Goal: Task Accomplishment & Management: Manage account settings

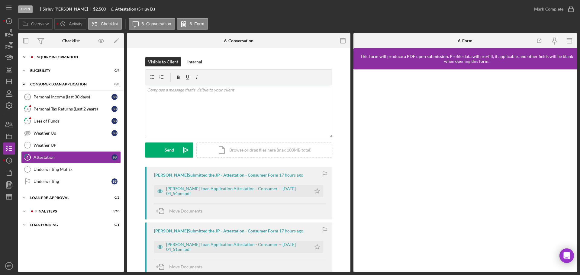
click at [43, 58] on div "Inquiry Information" at bounding box center [75, 57] width 81 height 4
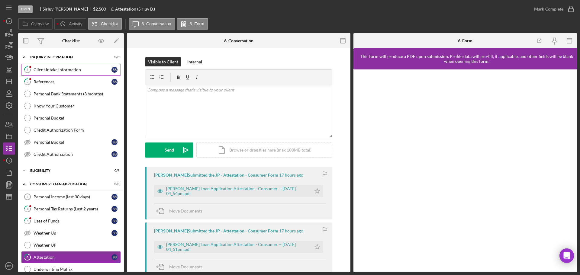
click at [61, 71] on div "Client Intake Information" at bounding box center [73, 69] width 78 height 5
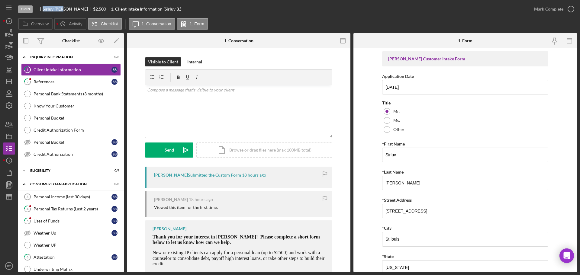
drag, startPoint x: 42, startPoint y: 8, endPoint x: 64, endPoint y: 9, distance: 22.7
click at [64, 9] on div "Sirluv Boyd $2,500 $2,500 1. Client Intake Information (Sirluv B.)" at bounding box center [109, 9] width 144 height 5
copy div "Sirluv Boyd"
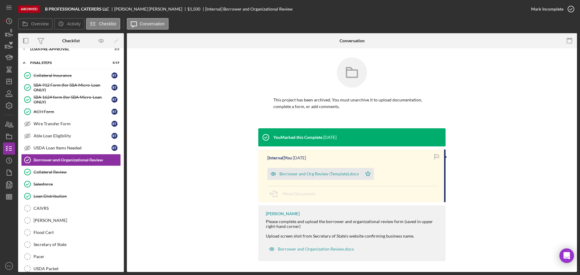
scroll to position [1, 0]
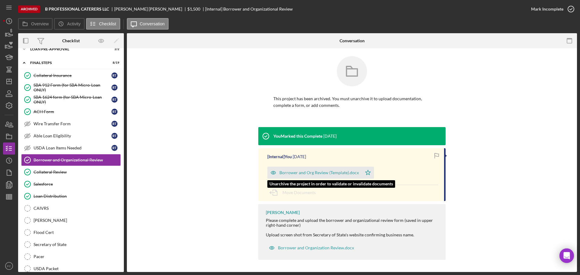
click at [365, 174] on icon "Icon/Star" at bounding box center [368, 173] width 12 height 12
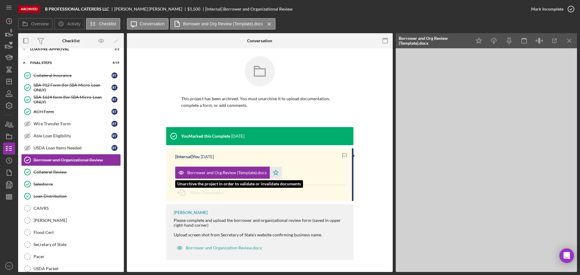
click at [274, 172] on icon "Icon/Star" at bounding box center [276, 173] width 12 height 12
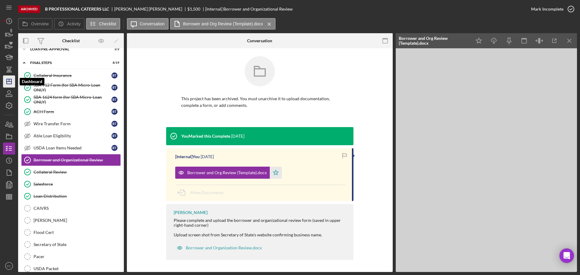
click at [8, 84] on icon "Icon/Dashboard" at bounding box center [9, 81] width 15 height 15
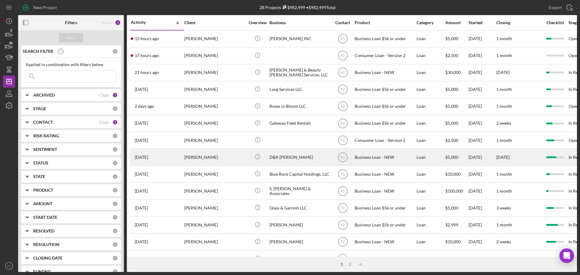
click at [176, 157] on div "7 days ago Kyshun Clark-Templeton" at bounding box center [157, 157] width 53 height 16
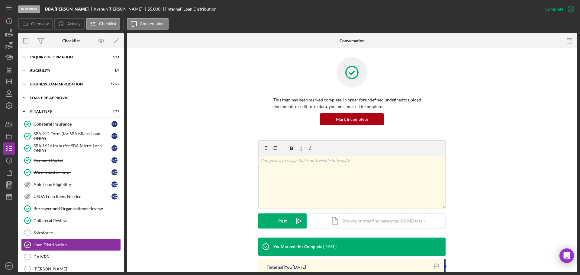
click at [53, 101] on div "Icon/Expander LOAN PRE-APPROVAL 2 / 2" at bounding box center [71, 98] width 106 height 12
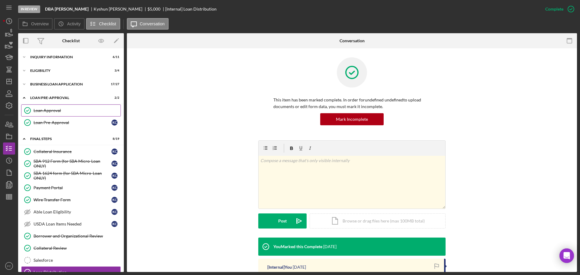
click at [55, 113] on link "Loan Approval Loan Approval" at bounding box center [71, 110] width 100 height 12
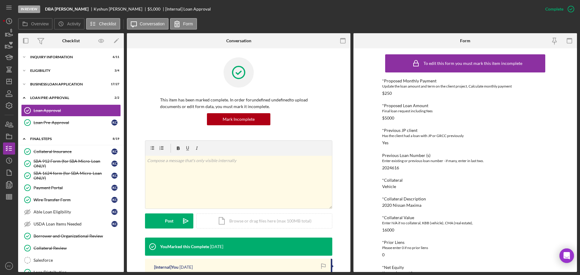
scroll to position [91, 0]
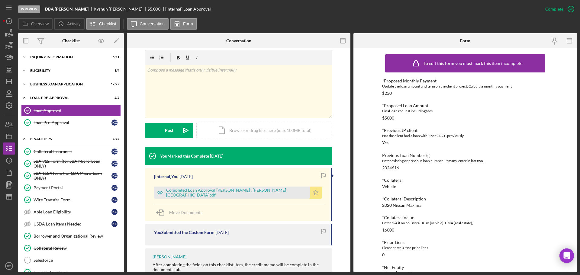
click at [316, 196] on icon "Icon/Star" at bounding box center [315, 193] width 12 height 12
click at [243, 131] on div "Icon/Document Browse or drag files here (max 100MB total) Tap to choose files o…" at bounding box center [264, 130] width 136 height 15
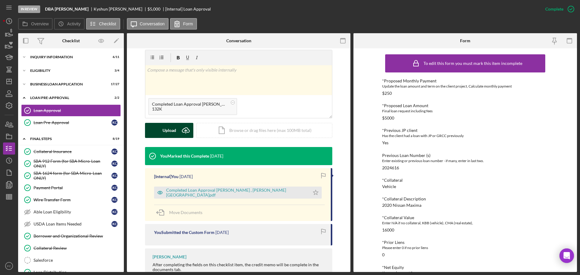
click at [176, 129] on button "Upload Icon/Upload" at bounding box center [169, 130] width 48 height 15
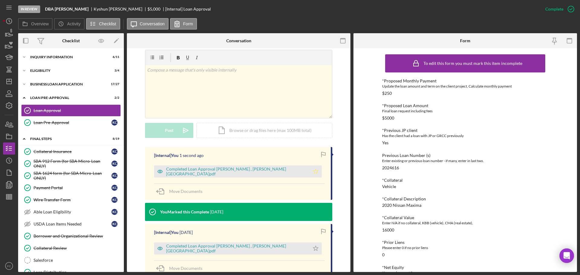
click at [318, 172] on icon "Icon/Star" at bounding box center [315, 171] width 12 height 12
click at [317, 173] on icon "Icon/Star" at bounding box center [315, 171] width 12 height 12
click at [316, 173] on icon "Icon/Star" at bounding box center [315, 171] width 12 height 12
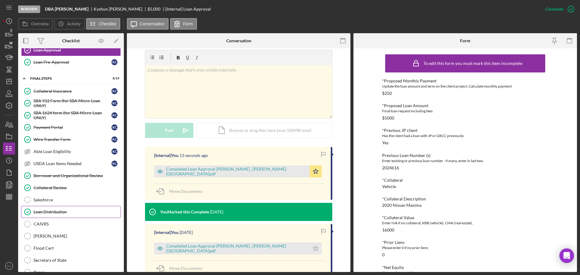
click at [75, 213] on div "Loan Distribution" at bounding box center [77, 212] width 87 height 5
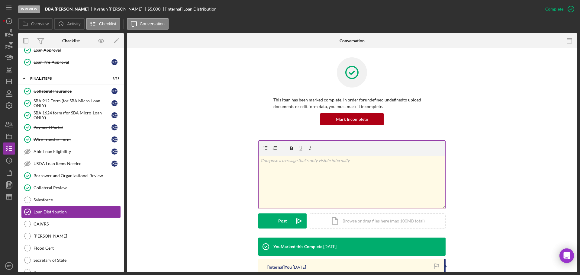
scroll to position [91, 0]
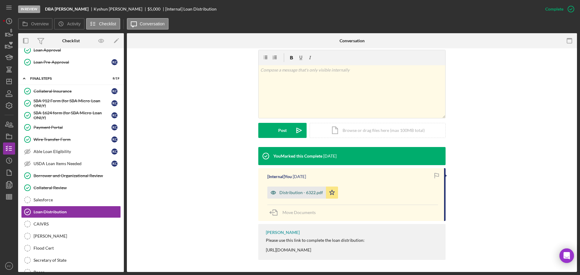
click at [293, 194] on div "Distribution - 6322.pdf" at bounding box center [300, 192] width 43 height 5
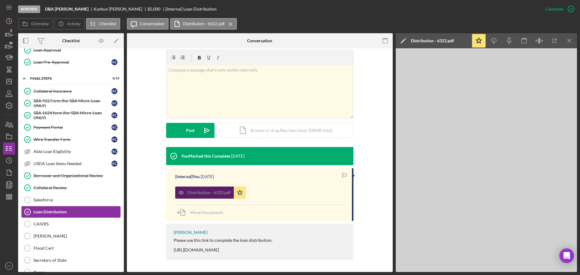
click at [293, 194] on div "Distribution - 6322.pdf Icon/Star" at bounding box center [260, 191] width 171 height 15
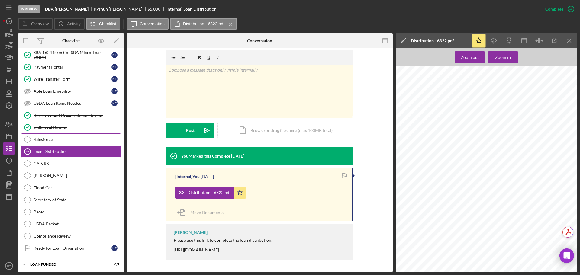
scroll to position [123, 0]
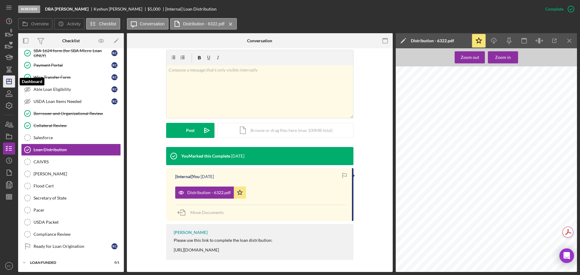
click at [10, 82] on line "button" at bounding box center [9, 82] width 5 height 0
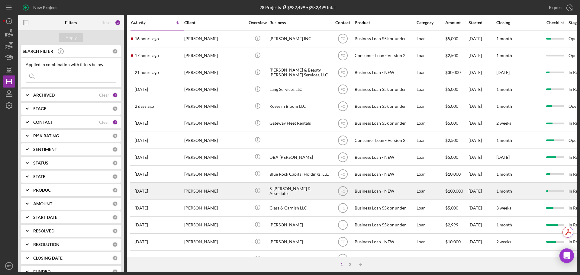
scroll to position [60, 0]
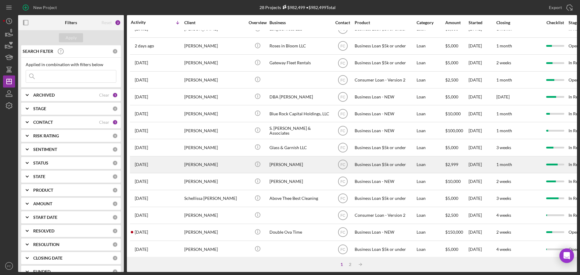
click at [229, 166] on div "Marshall Moss" at bounding box center [214, 165] width 60 height 16
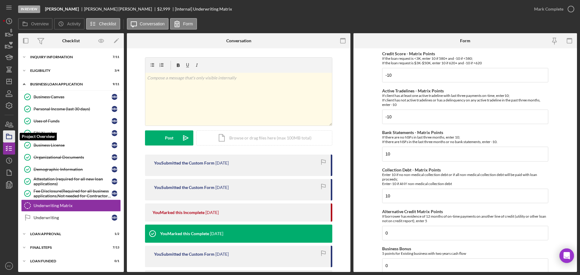
click at [9, 138] on icon "button" at bounding box center [9, 136] width 15 height 15
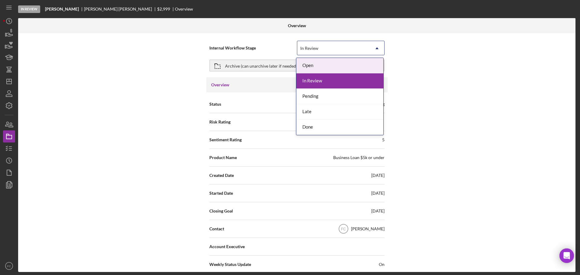
click at [318, 50] on div "In Review" at bounding box center [310, 48] width 20 height 5
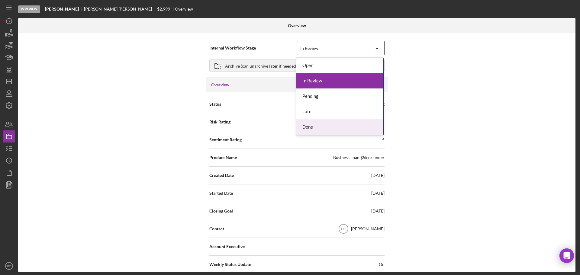
click at [305, 125] on div "Done" at bounding box center [339, 127] width 87 height 15
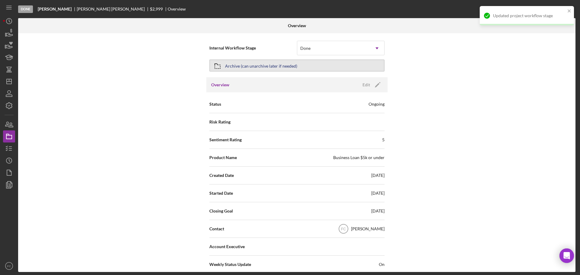
click at [256, 65] on div "Archive (can unarchive later if needed)" at bounding box center [261, 65] width 72 height 11
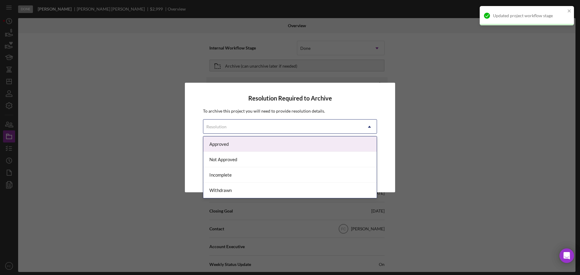
click at [225, 128] on div "Resolution" at bounding box center [216, 126] width 20 height 5
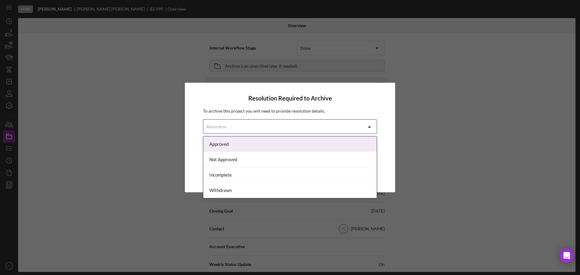
click at [225, 143] on div "Approved" at bounding box center [289, 143] width 173 height 15
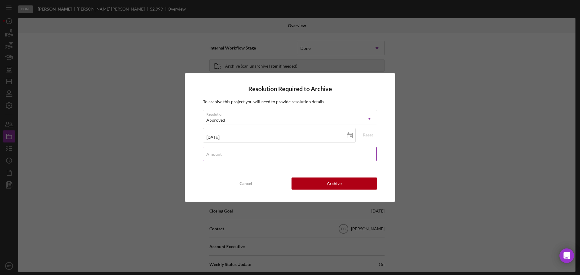
click at [221, 153] on label "Amount" at bounding box center [213, 154] width 15 height 5
click at [221, 153] on input "Amount" at bounding box center [290, 154] width 174 height 14
type input "$2,800"
click at [310, 181] on button "Archive" at bounding box center [333, 184] width 85 height 12
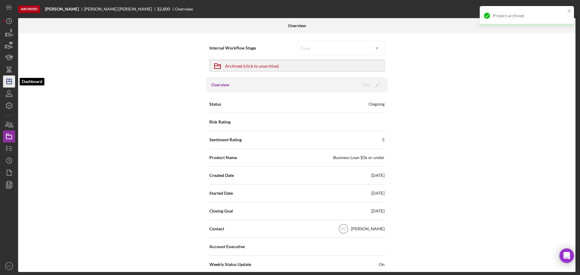
drag, startPoint x: 8, startPoint y: 83, endPoint x: 11, endPoint y: 82, distance: 3.5
click at [9, 82] on icon "Icon/Dashboard" at bounding box center [9, 81] width 15 height 15
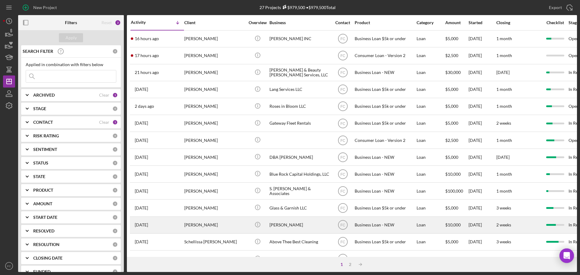
click at [216, 220] on div "[PERSON_NAME]" at bounding box center [214, 225] width 60 height 16
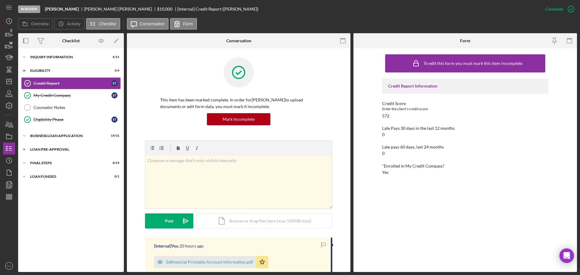
click at [52, 150] on div "LOAN PRE-APPROVAL" at bounding box center [73, 150] width 86 height 4
click at [70, 161] on div "Loan Approval" at bounding box center [77, 162] width 87 height 5
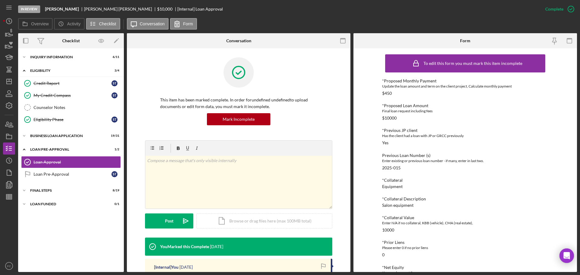
scroll to position [91, 0]
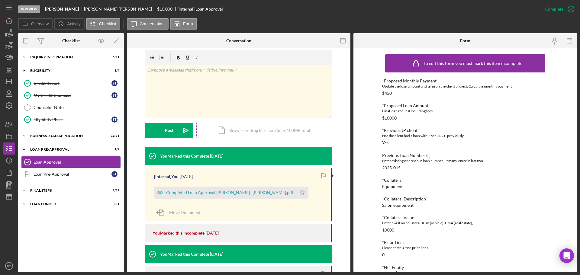
click at [274, 128] on div "Icon/Document Browse or drag files here (max 100MB total) Tap to choose files o…" at bounding box center [264, 130] width 136 height 15
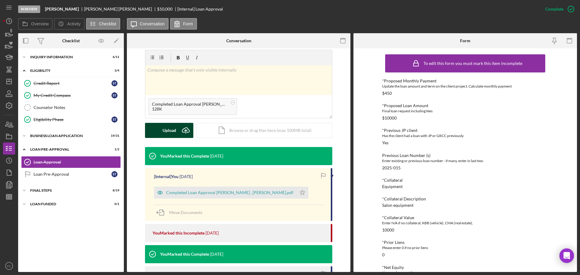
click at [170, 129] on div "Upload" at bounding box center [169, 130] width 14 height 15
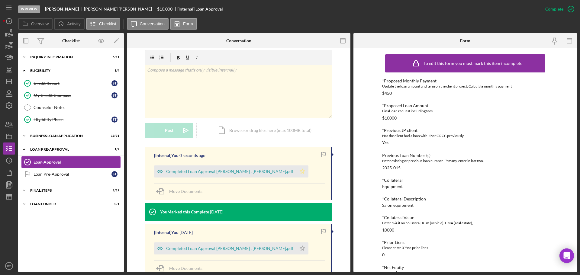
click at [306, 172] on icon "Icon/Star" at bounding box center [302, 171] width 12 height 12
click at [49, 190] on div "FINAL STEPS" at bounding box center [73, 191] width 86 height 4
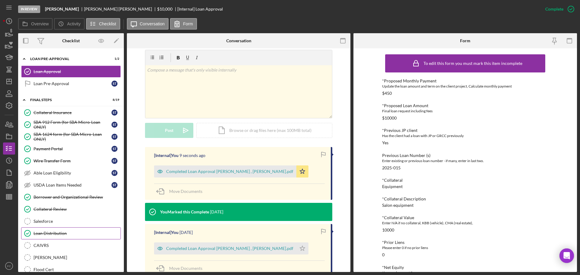
click at [61, 236] on div "Loan Distribution" at bounding box center [77, 233] width 87 height 5
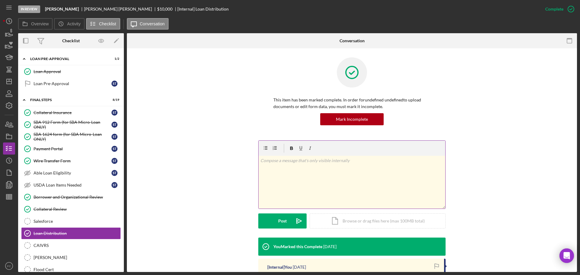
scroll to position [91, 0]
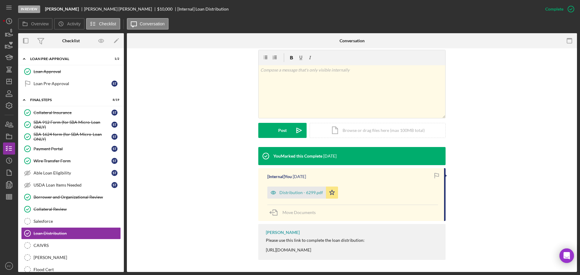
click at [290, 197] on div "Distribution - 6299.pdf" at bounding box center [296, 193] width 59 height 12
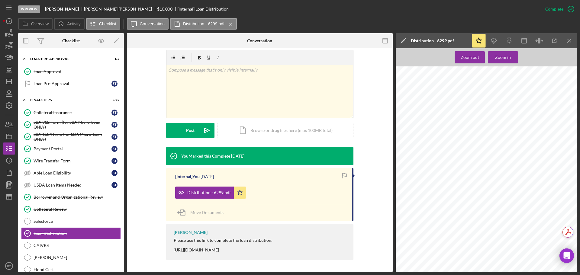
scroll to position [785, 0]
click at [10, 83] on icon "Icon/Dashboard" at bounding box center [9, 81] width 15 height 15
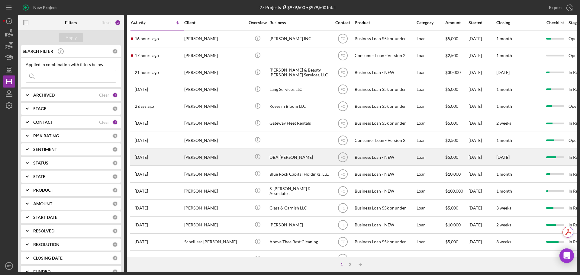
click at [223, 158] on div "Kyshun Clark-Templeton" at bounding box center [214, 157] width 60 height 16
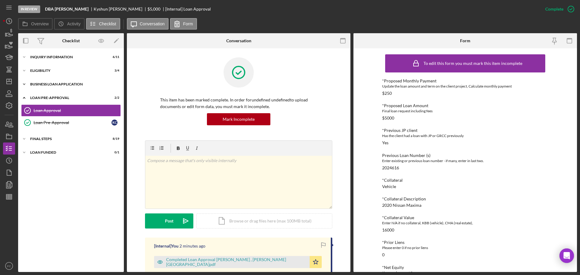
click at [41, 85] on div "BUSINESS LOAN APPLICATION" at bounding box center [73, 84] width 86 height 4
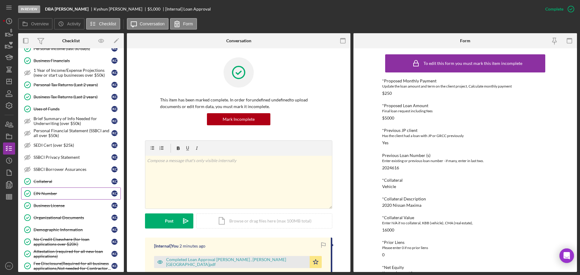
scroll to position [121, 0]
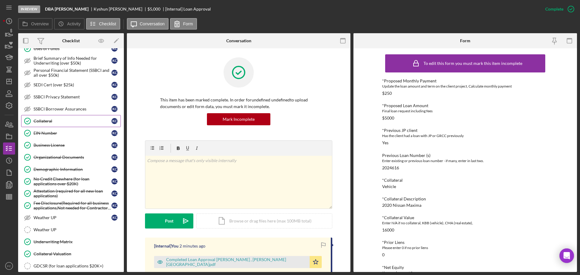
click at [55, 124] on link "Collateral Collateral K C" at bounding box center [71, 121] width 100 height 12
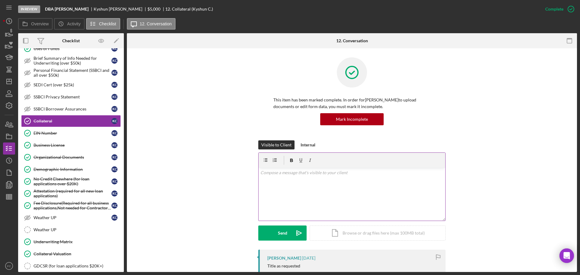
scroll to position [91, 0]
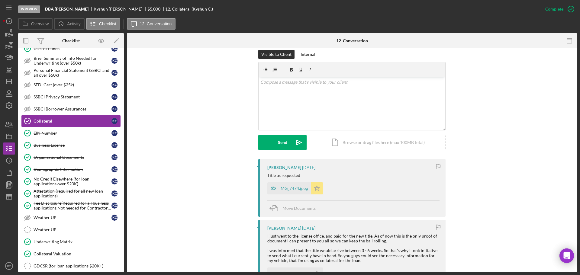
click at [316, 188] on icon "Icon/Star" at bounding box center [317, 188] width 12 height 12
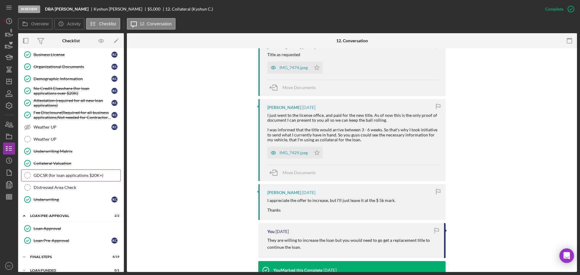
scroll to position [219, 0]
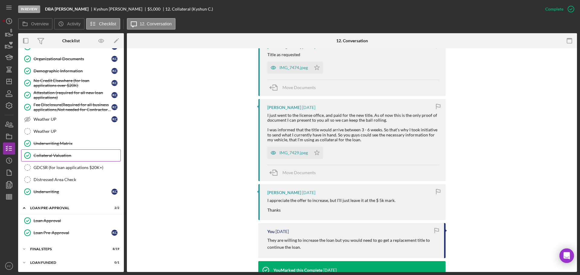
click at [56, 158] on div "Collateral Valuation" at bounding box center [77, 155] width 87 height 5
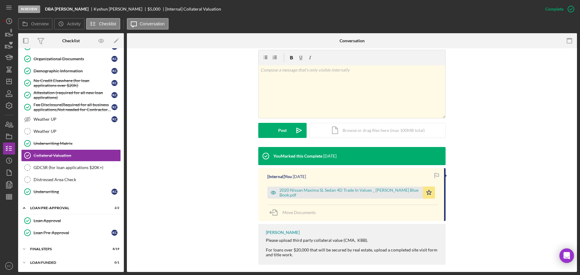
scroll to position [95, 0]
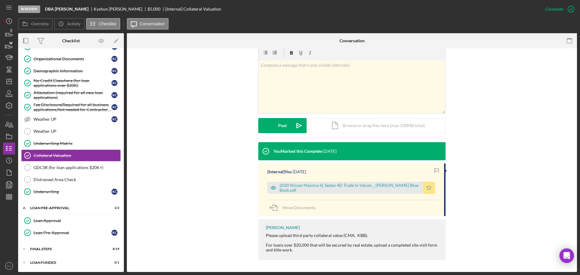
click at [426, 189] on polygon "button" at bounding box center [428, 187] width 5 height 5
click at [50, 247] on div "FINAL STEPS" at bounding box center [73, 249] width 86 height 4
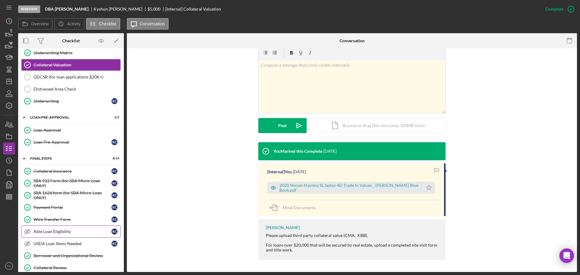
scroll to position [340, 0]
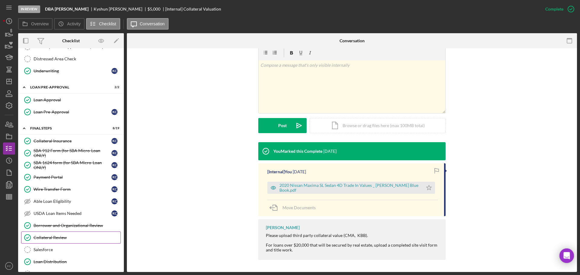
click at [70, 236] on div "Collateral Review" at bounding box center [77, 237] width 87 height 5
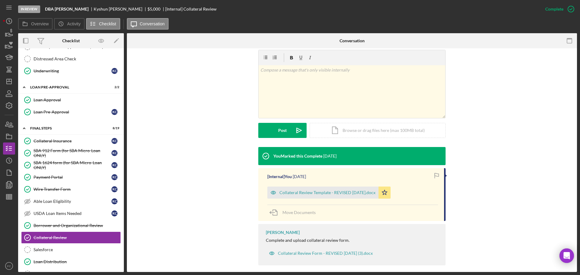
scroll to position [96, 0]
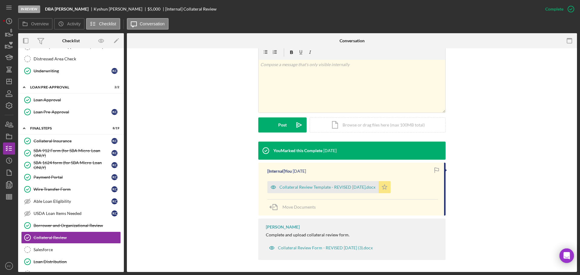
click at [384, 188] on icon "Icon/Star" at bounding box center [384, 187] width 12 height 12
click at [286, 248] on div "Collateral Review Form - REVISED 02-08-24 (3).docx" at bounding box center [325, 247] width 95 height 5
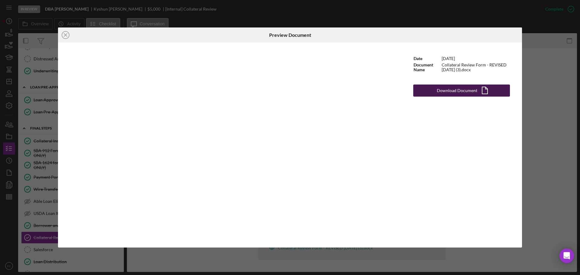
click at [450, 90] on div "Download Document" at bounding box center [457, 91] width 40 height 12
click at [65, 34] on line at bounding box center [65, 35] width 3 height 3
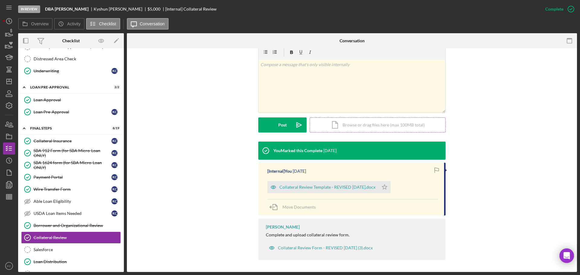
click at [358, 125] on div "Icon/Document Browse or drag files here (max 100MB total) Tap to choose files o…" at bounding box center [377, 124] width 136 height 15
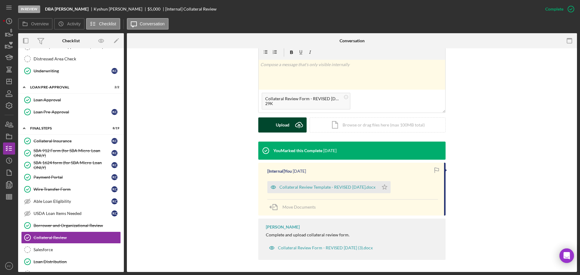
click at [280, 127] on div "Upload" at bounding box center [283, 124] width 14 height 15
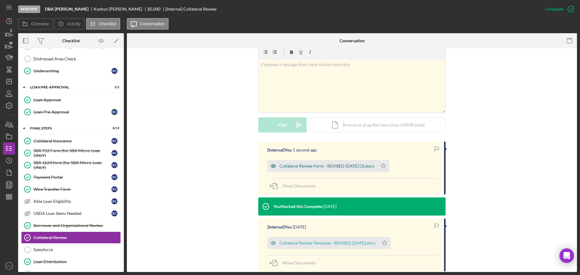
click at [344, 164] on div "Collateral Review Form - REVISED 02-08-24 (3).docx" at bounding box center [326, 166] width 95 height 5
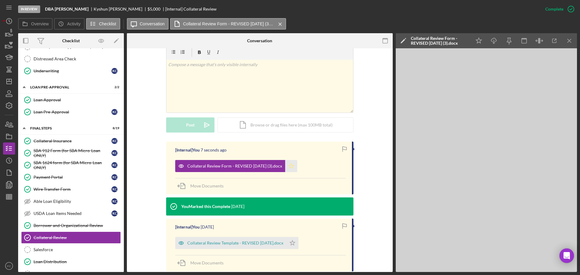
click at [297, 166] on icon "Icon/Star" at bounding box center [291, 166] width 12 height 12
click at [8, 85] on icon "Icon/Dashboard" at bounding box center [9, 81] width 15 height 15
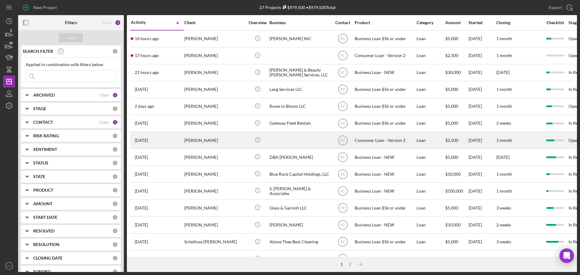
click at [221, 143] on div "Candis Long" at bounding box center [214, 140] width 60 height 16
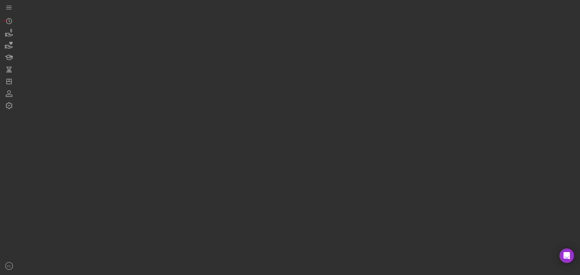
click at [221, 143] on div at bounding box center [297, 136] width 559 height 272
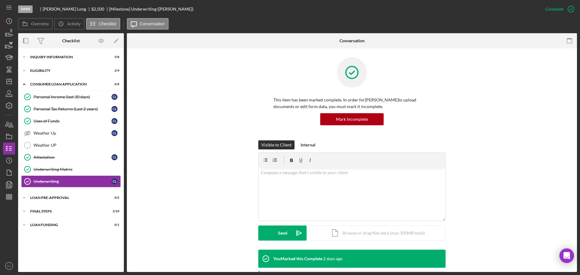
click at [4, 214] on div at bounding box center [9, 231] width 12 height 57
click at [9, 84] on icon "Icon/Dashboard" at bounding box center [9, 81] width 15 height 15
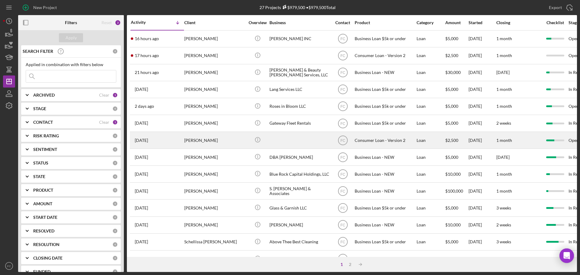
click at [216, 139] on div "Candis Long" at bounding box center [214, 140] width 60 height 16
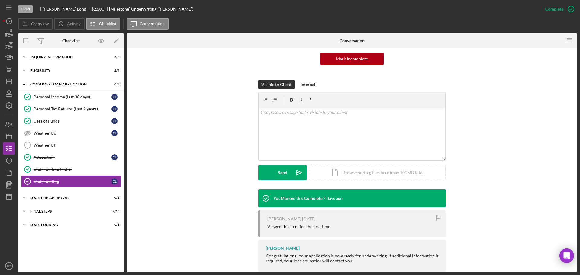
scroll to position [86, 0]
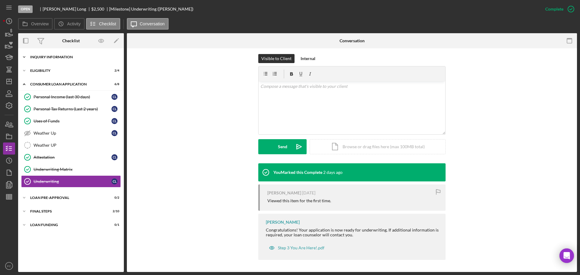
click at [55, 56] on div "Inquiry Information" at bounding box center [73, 57] width 86 height 4
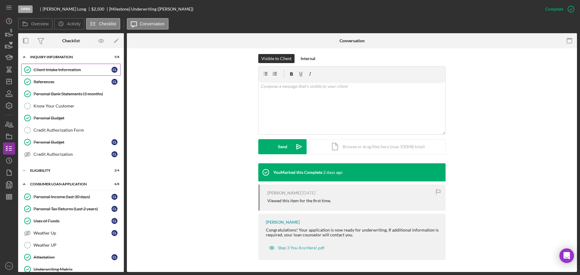
click at [57, 68] on div "Client Intake Information" at bounding box center [73, 69] width 78 height 5
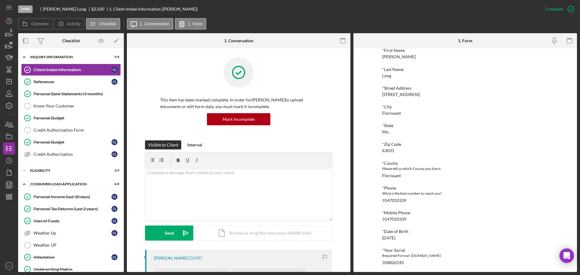
scroll to position [121, 0]
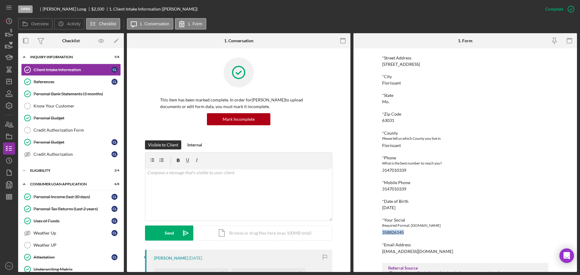
drag, startPoint x: 381, startPoint y: 232, endPoint x: 404, endPoint y: 232, distance: 22.9
click at [404, 232] on div "To edit this form you must mark this item incomplete Justine PETERSEN Customer …" at bounding box center [464, 160] width 223 height 224
copy div "358826145"
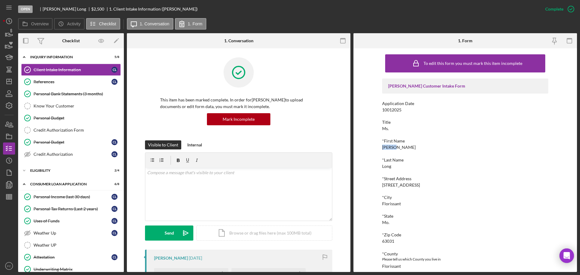
drag, startPoint x: 382, startPoint y: 147, endPoint x: 394, endPoint y: 146, distance: 12.4
click at [394, 146] on div "*First Name Candis" at bounding box center [465, 144] width 166 height 11
copy div "Candis"
drag, startPoint x: 382, startPoint y: 167, endPoint x: 392, endPoint y: 167, distance: 10.3
click at [392, 167] on div "*Last Name Long" at bounding box center [465, 163] width 166 height 11
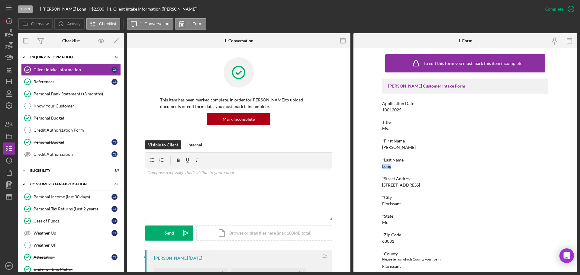
copy div "Long"
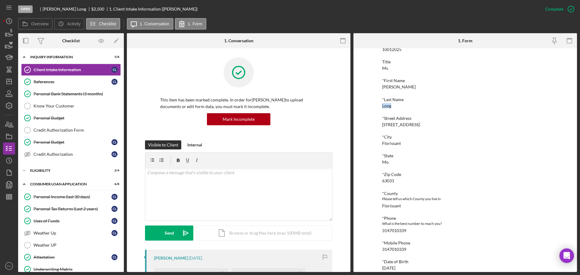
scroll to position [91, 0]
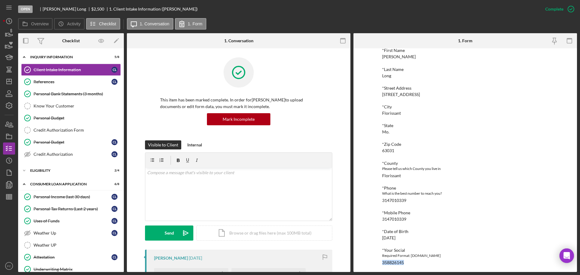
drag, startPoint x: 379, startPoint y: 262, endPoint x: 403, endPoint y: 262, distance: 23.9
click at [403, 262] on div "To edit this form you must mark this item incomplete Justine PETERSEN Customer …" at bounding box center [464, 160] width 223 height 224
copy div "358826145"
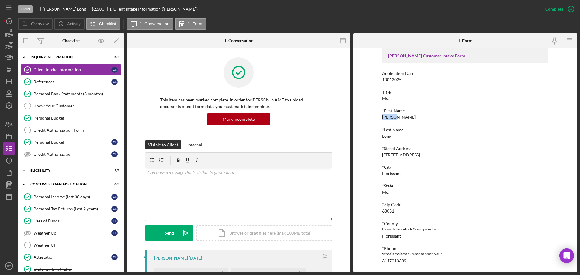
drag, startPoint x: 381, startPoint y: 117, endPoint x: 395, endPoint y: 119, distance: 14.6
click at [395, 119] on div "To edit this form you must mark this item incomplete Justine PETERSEN Customer …" at bounding box center [464, 160] width 223 height 224
copy div "Candis"
drag, startPoint x: 381, startPoint y: 136, endPoint x: 393, endPoint y: 138, distance: 12.2
click at [393, 138] on div "*Last Name Long" at bounding box center [465, 132] width 166 height 11
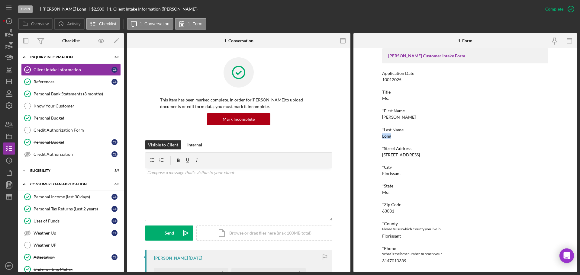
copy div "Long"
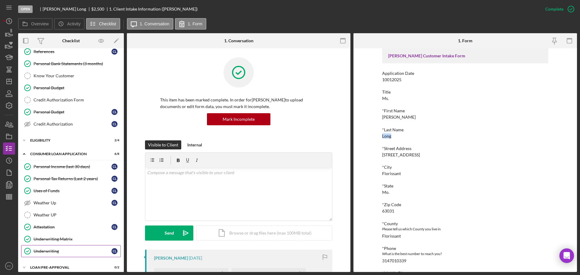
scroll to position [62, 0]
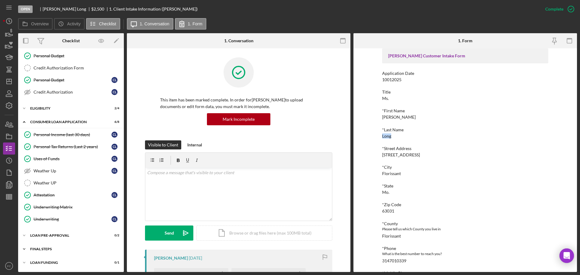
click at [48, 247] on div "Icon/Expander FINAL STEPS 2 / 10" at bounding box center [71, 249] width 106 height 12
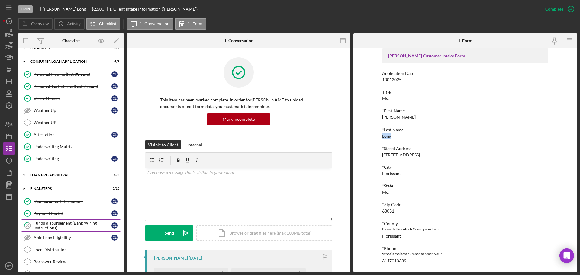
click at [51, 231] on link "10 Funds disbursement (Bank Wiring Instructions) C L" at bounding box center [71, 226] width 100 height 12
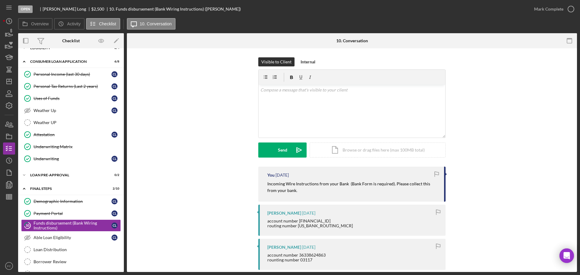
scroll to position [60, 0]
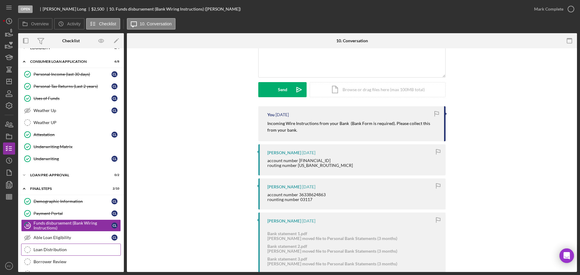
click at [61, 247] on div "Loan Distribution" at bounding box center [77, 249] width 87 height 5
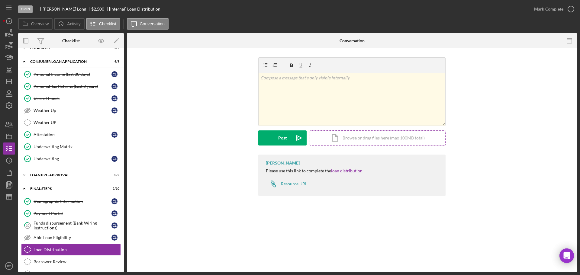
click at [336, 139] on div "Icon/Document Browse or drag files here (max 100MB total) Tap to choose files o…" at bounding box center [377, 137] width 136 height 15
click at [291, 182] on div "Resource URL" at bounding box center [294, 183] width 26 height 5
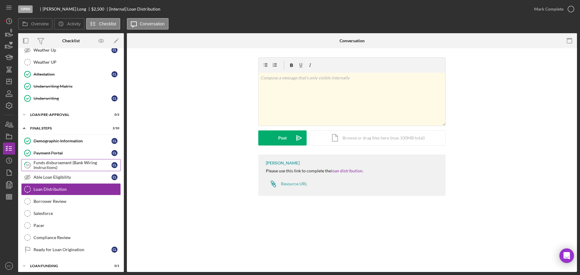
scroll to position [186, 0]
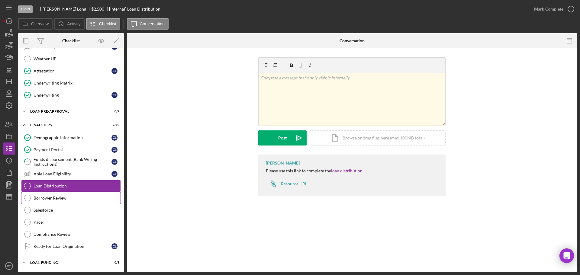
click at [59, 201] on link "Borrower Review Borrower Review" at bounding box center [71, 198] width 100 height 12
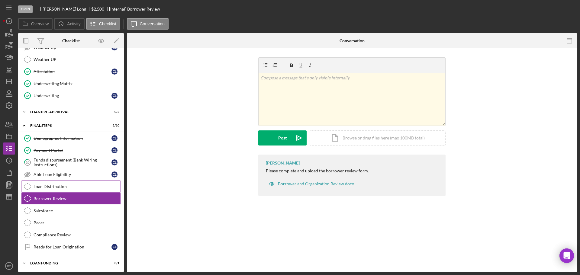
scroll to position [186, 0]
click at [297, 183] on div "Borrower and Organization Review.docx" at bounding box center [316, 183] width 76 height 5
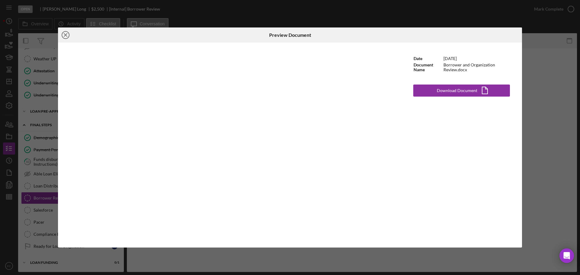
click at [67, 34] on line at bounding box center [65, 35] width 3 height 3
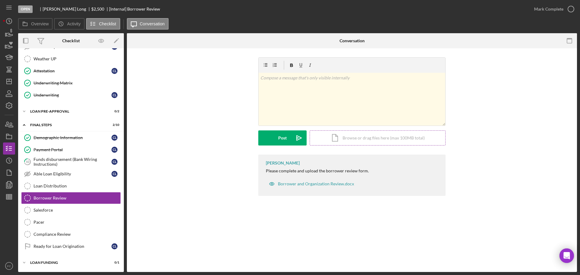
click at [350, 136] on div "Icon/Document Browse or drag files here (max 100MB total) Tap to choose files o…" at bounding box center [377, 137] width 136 height 15
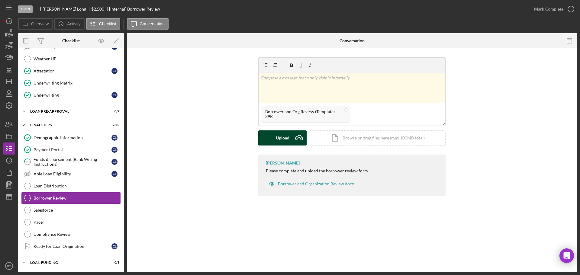
click at [286, 140] on div "Upload" at bounding box center [283, 137] width 14 height 15
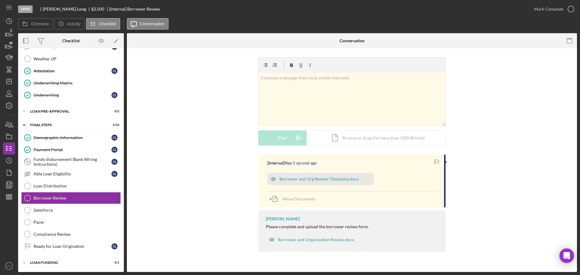
click at [365, 178] on polygon "button" at bounding box center [367, 178] width 5 height 5
click at [569, 9] on icon "button" at bounding box center [570, 9] width 15 height 15
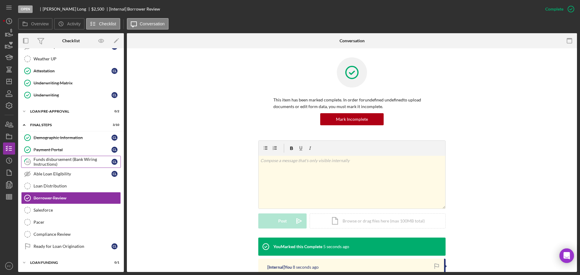
click at [53, 160] on div "Funds disbursement (Bank Wiring Instructions)" at bounding box center [73, 162] width 78 height 10
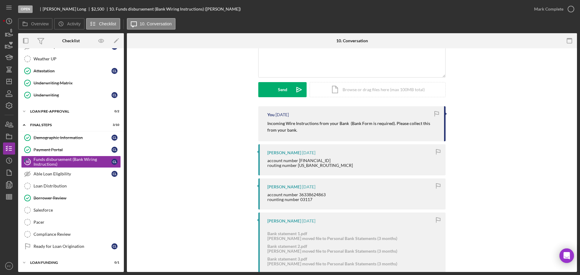
scroll to position [91, 0]
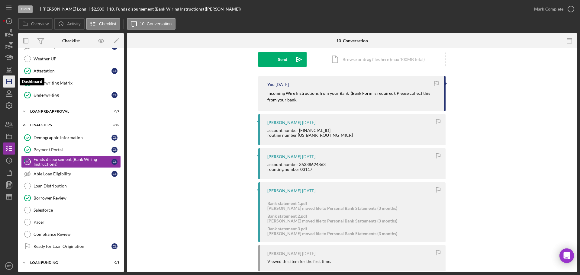
click at [9, 80] on line "button" at bounding box center [9, 80] width 0 height 2
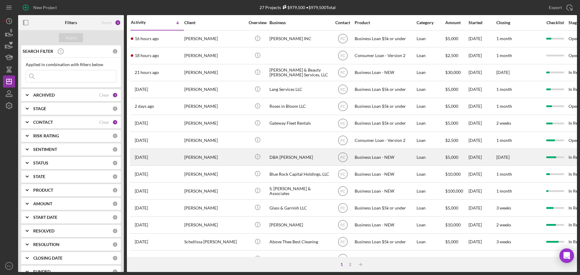
click at [214, 160] on div "Kyshun Clark-Templeton" at bounding box center [214, 157] width 60 height 16
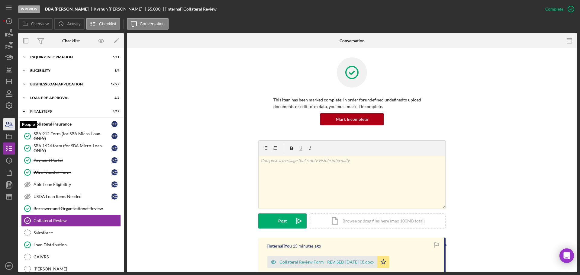
click at [12, 124] on icon "button" at bounding box center [11, 125] width 4 height 4
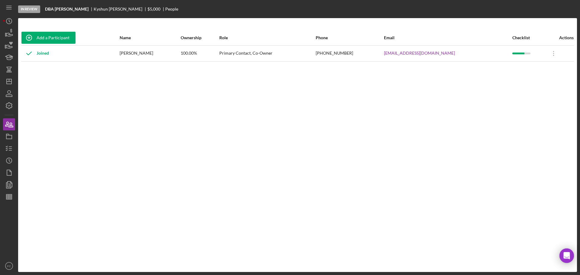
drag, startPoint x: 125, startPoint y: 52, endPoint x: 170, endPoint y: 54, distance: 45.0
click at [170, 54] on div "Kyshun Clark-Templeton" at bounding box center [150, 53] width 61 height 15
copy div "Kyshun Clark-Templeton"
click at [7, 80] on polygon "button" at bounding box center [9, 81] width 5 height 5
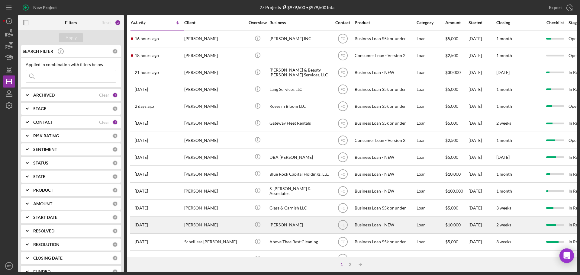
scroll to position [60, 0]
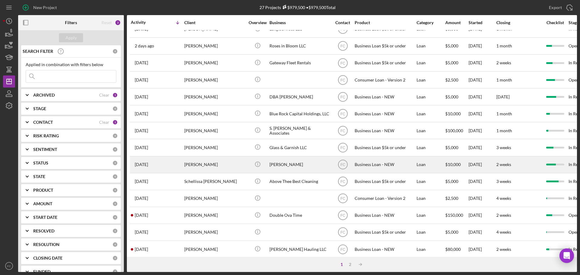
click at [181, 166] on div "2 weeks ago Shakera Thomas" at bounding box center [157, 165] width 53 height 16
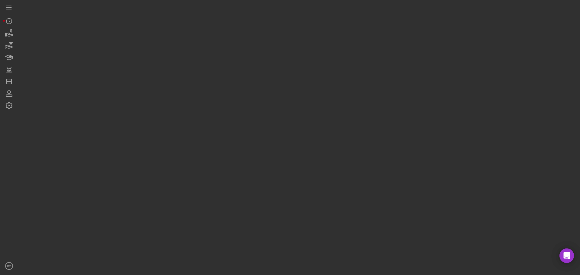
click at [181, 166] on div at bounding box center [297, 136] width 559 height 272
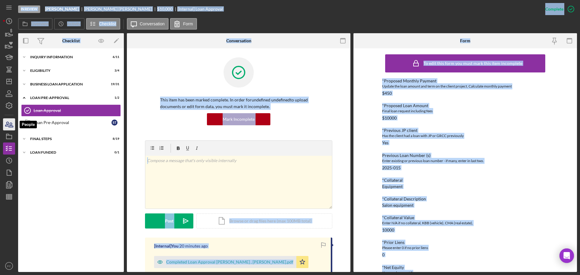
click at [8, 125] on icon "button" at bounding box center [6, 124] width 3 height 4
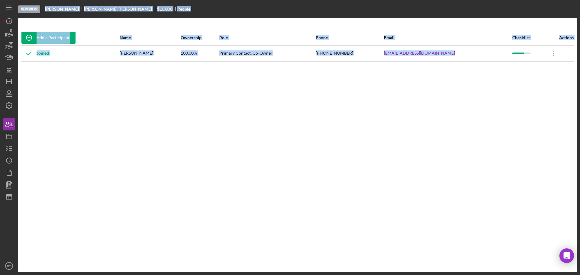
click at [117, 63] on div "Add a Participant Name Ownership Role Phone Email Checklist Actions Joined Shak…" at bounding box center [297, 145] width 559 height 230
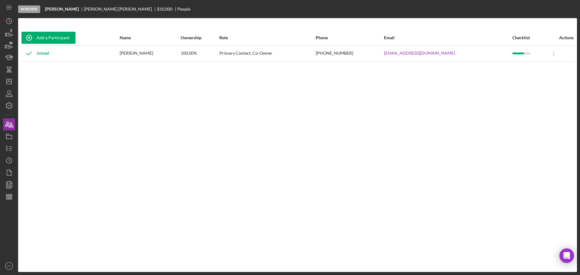
drag, startPoint x: 133, startPoint y: 53, endPoint x: 163, endPoint y: 53, distance: 30.5
click at [164, 53] on td "Shakera Thomas" at bounding box center [149, 53] width 61 height 16
copy div "Shakera Thomas"
click at [9, 85] on icon "Icon/Dashboard" at bounding box center [9, 81] width 15 height 15
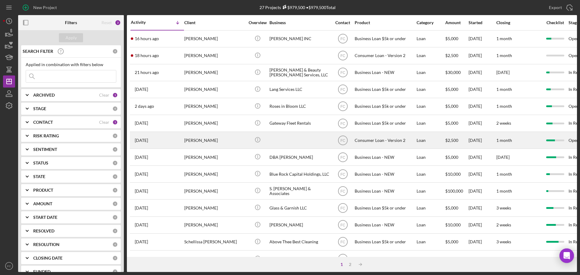
click at [225, 139] on div "Candis Long" at bounding box center [214, 140] width 60 height 16
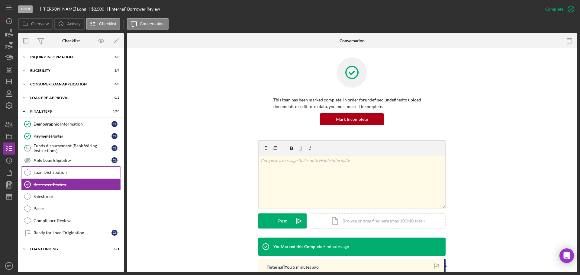
click at [66, 171] on div "Loan Distribution" at bounding box center [77, 172] width 87 height 5
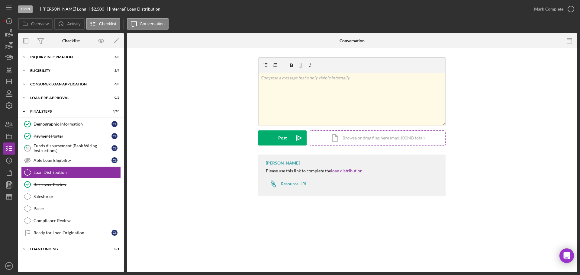
click at [353, 139] on div "Icon/Document Browse or drag files here (max 100MB total) Tap to choose files o…" at bounding box center [377, 137] width 136 height 15
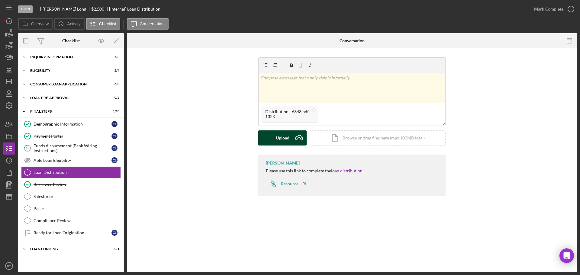
click at [286, 141] on div "Upload" at bounding box center [283, 137] width 14 height 15
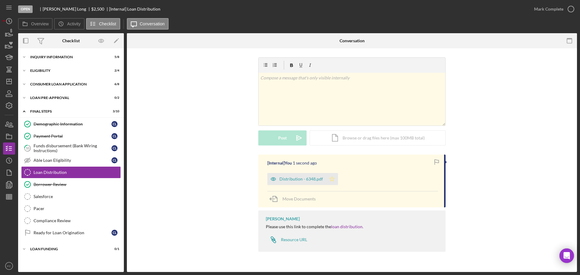
drag, startPoint x: 331, startPoint y: 179, endPoint x: 380, endPoint y: 138, distance: 64.3
click at [332, 178] on icon "Icon/Star" at bounding box center [332, 179] width 12 height 12
click at [570, 9] on icon "button" at bounding box center [570, 9] width 15 height 15
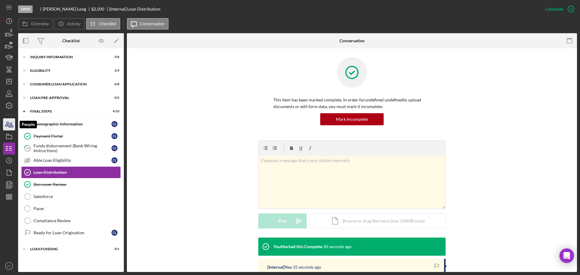
click at [12, 127] on icon "button" at bounding box center [11, 125] width 4 height 4
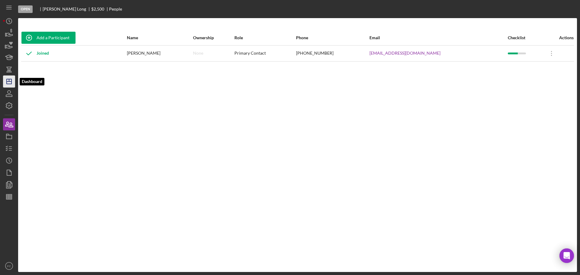
click at [10, 79] on polygon "button" at bounding box center [9, 81] width 5 height 5
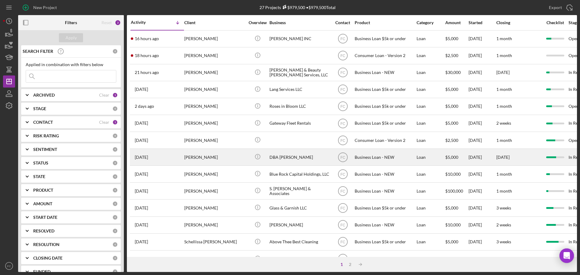
click at [199, 159] on div "Kyshun Clark-Templeton" at bounding box center [214, 157] width 60 height 16
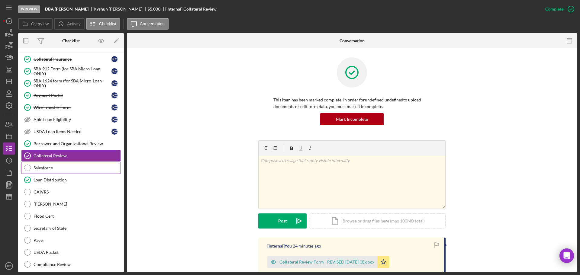
scroll to position [35, 0]
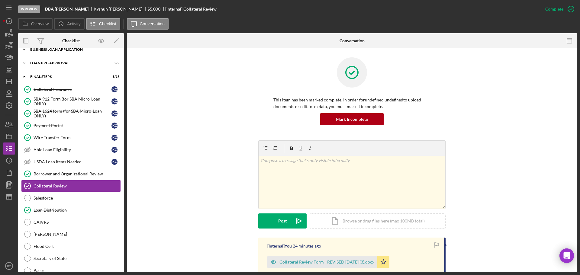
click at [71, 52] on div "Icon/Expander BUSINESS LOAN APPLICATION 17 / 27" at bounding box center [71, 49] width 106 height 12
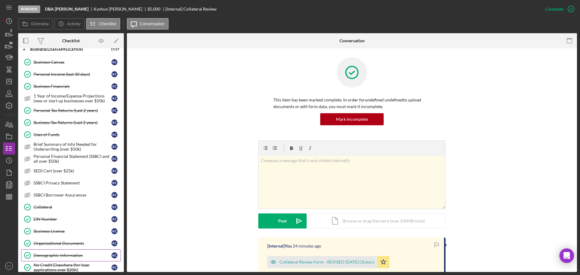
click at [53, 252] on link "Demographic Information Demographic Information K C" at bounding box center [71, 255] width 100 height 12
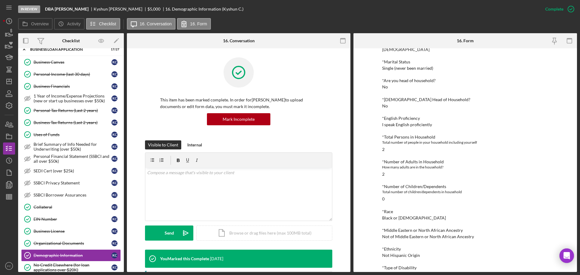
scroll to position [91, 0]
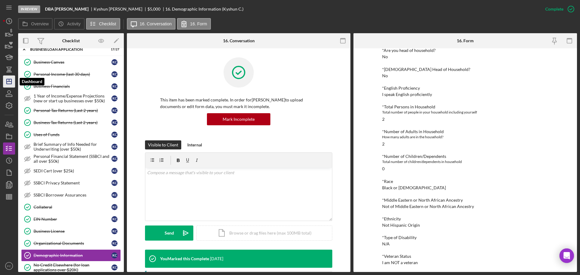
click at [7, 80] on polygon "button" at bounding box center [9, 81] width 5 height 5
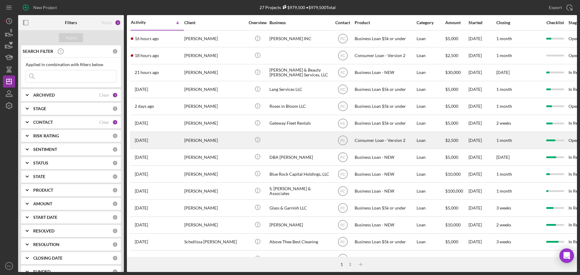
click at [208, 139] on div "Candis Long" at bounding box center [214, 140] width 60 height 16
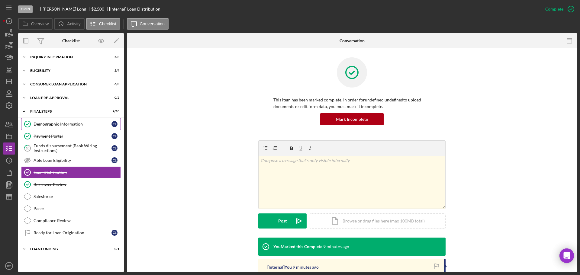
drag, startPoint x: 56, startPoint y: 123, endPoint x: 59, endPoint y: 123, distance: 3.0
click at [56, 123] on div "Demographic Information" at bounding box center [73, 124] width 78 height 5
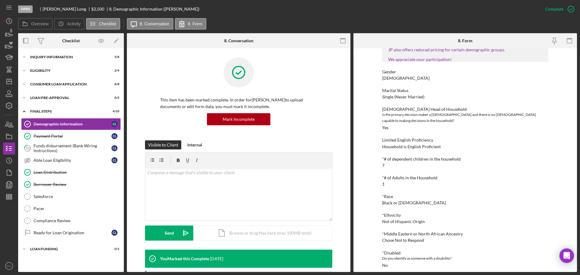
scroll to position [91, 0]
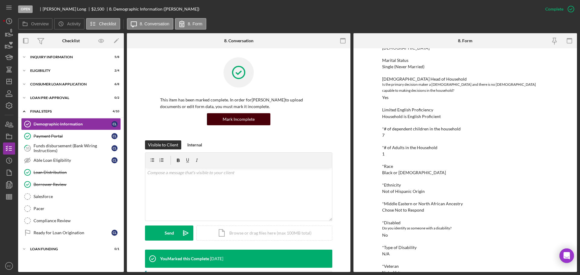
click at [240, 120] on div "Mark Incomplete" at bounding box center [239, 119] width 32 height 12
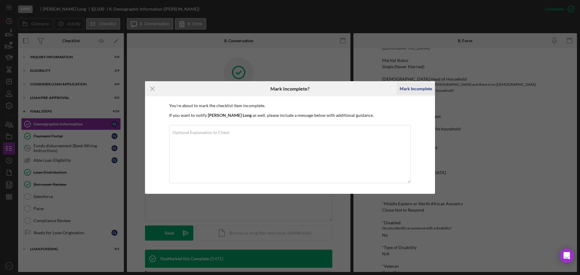
click at [413, 88] on div "Mark Incomplete" at bounding box center [415, 89] width 32 height 12
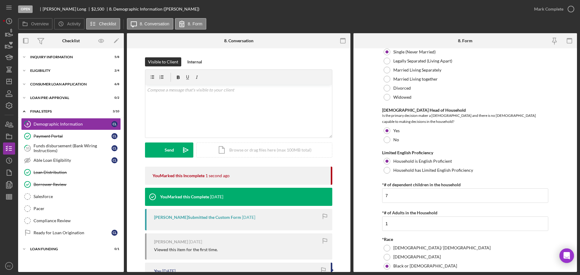
scroll to position [151, 0]
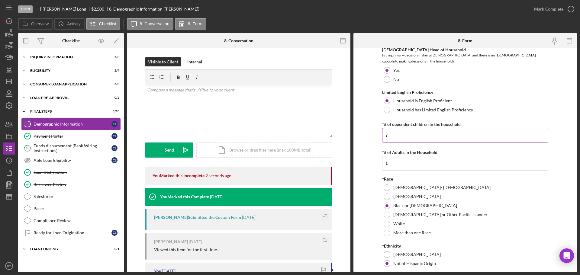
click at [402, 133] on input "7" at bounding box center [465, 135] width 166 height 14
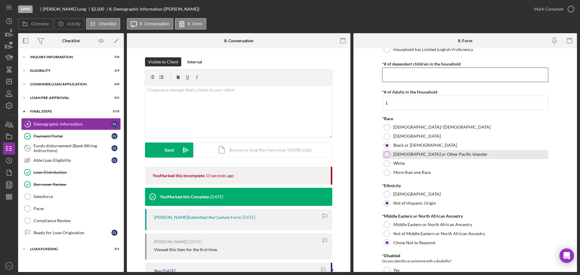
scroll to position [121, 0]
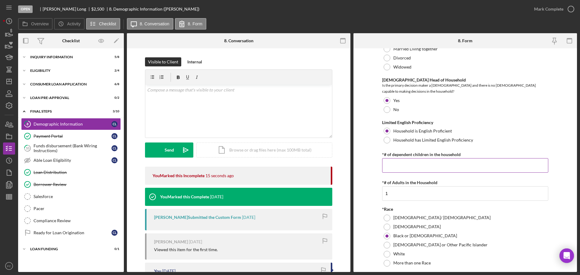
click at [392, 162] on input "*# of dependent children in the household" at bounding box center [465, 165] width 166 height 14
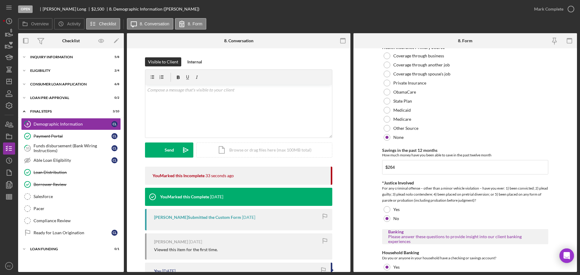
scroll to position [1110, 0]
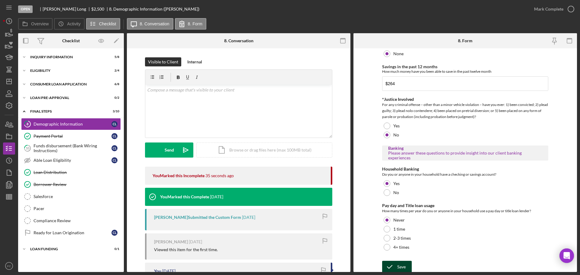
type input "1"
click at [392, 264] on icon "submit" at bounding box center [389, 266] width 15 height 15
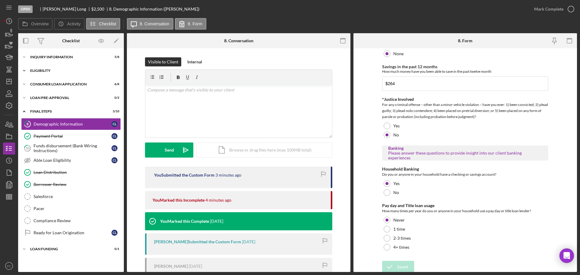
click at [45, 74] on div "Icon/Expander Eligibility 2 / 4" at bounding box center [71, 71] width 106 height 12
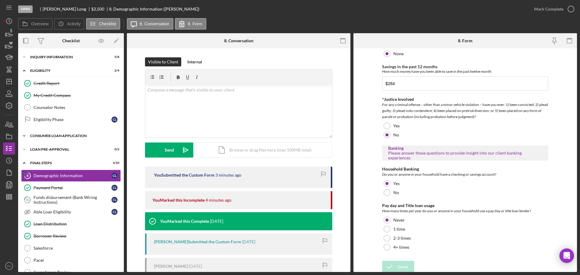
click at [50, 137] on div "Consumer Loan Application" at bounding box center [73, 136] width 86 height 4
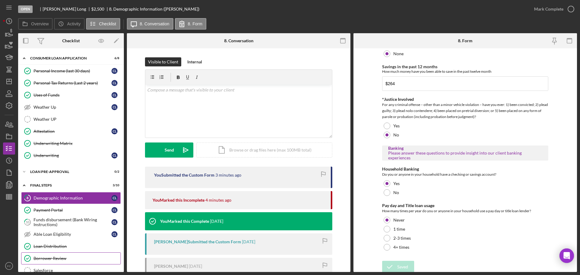
scroll to position [0, 0]
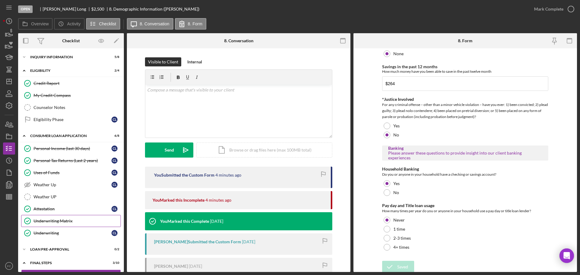
click at [53, 221] on div "Underwriting Matrix" at bounding box center [77, 221] width 87 height 5
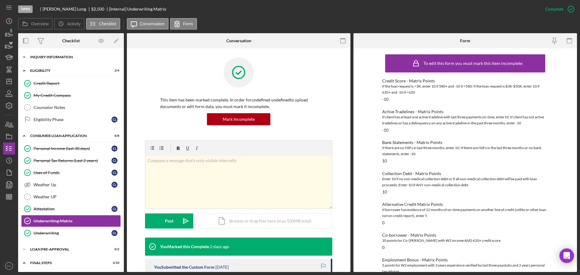
click at [55, 59] on div "Inquiry Information" at bounding box center [73, 57] width 86 height 4
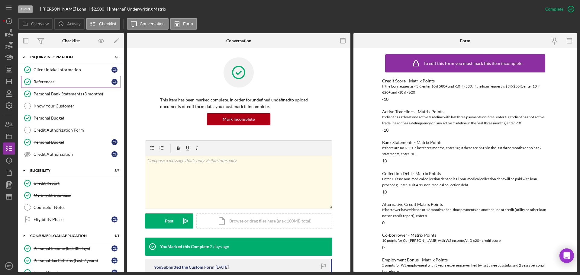
click at [50, 82] on div "References" at bounding box center [73, 81] width 78 height 5
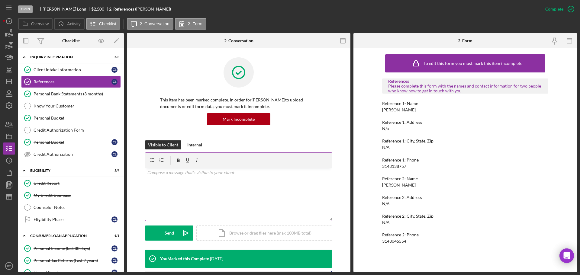
scroll to position [30, 0]
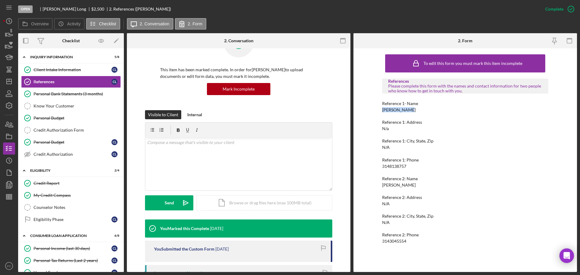
drag, startPoint x: 377, startPoint y: 110, endPoint x: 407, endPoint y: 111, distance: 30.5
click at [407, 111] on div "To edit this form you must mark this item incomplete References Please complete…" at bounding box center [464, 160] width 223 height 224
copy div "Breanna Hill"
drag, startPoint x: 383, startPoint y: 166, endPoint x: 408, endPoint y: 166, distance: 24.8
click at [408, 166] on div "Reference 1: Phone 3148138757" at bounding box center [465, 163] width 166 height 11
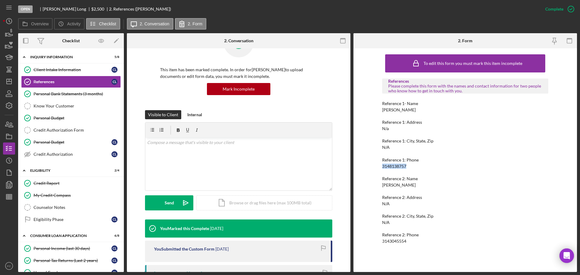
copy div "3148138757"
drag, startPoint x: 383, startPoint y: 185, endPoint x: 394, endPoint y: 185, distance: 11.8
click at [407, 185] on div "Reference 2: Name Terris Wilson" at bounding box center [465, 181] width 166 height 11
drag, startPoint x: 379, startPoint y: 242, endPoint x: 416, endPoint y: 245, distance: 37.2
click at [416, 245] on div "To edit this form you must mark this item incomplete References Please complete…" at bounding box center [464, 160] width 223 height 224
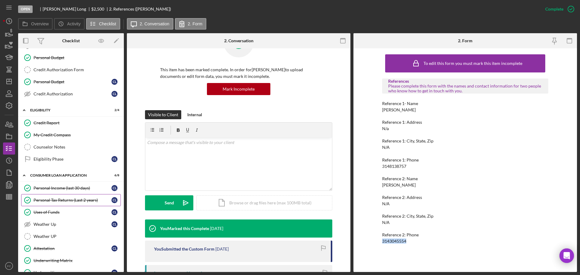
scroll to position [91, 0]
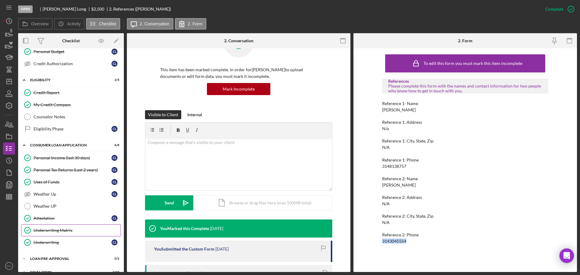
click at [66, 231] on div "Underwriting Matrix" at bounding box center [77, 230] width 87 height 5
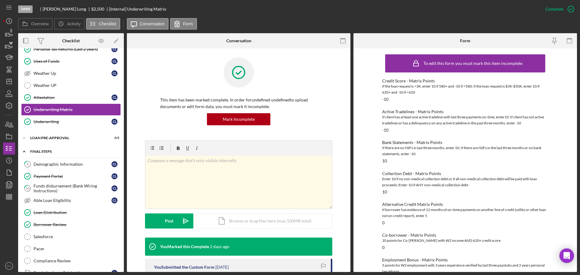
scroll to position [238, 0]
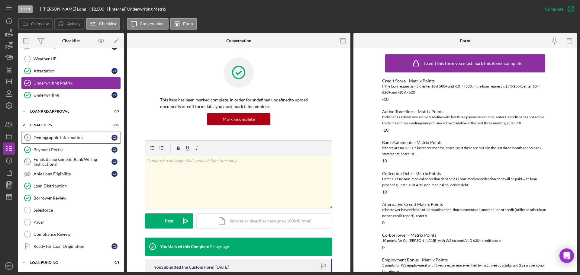
click at [62, 139] on div "Demographic Information" at bounding box center [73, 137] width 78 height 5
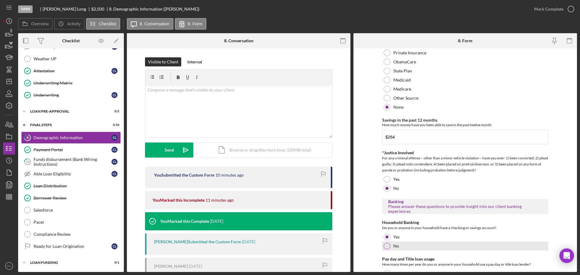
scroll to position [1110, 0]
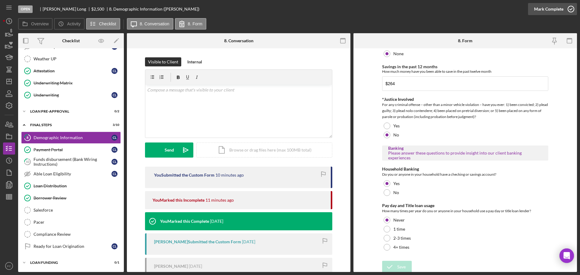
click at [572, 8] on icon "button" at bounding box center [570, 9] width 15 height 15
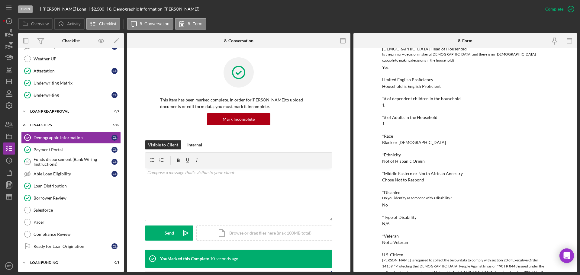
scroll to position [0, 0]
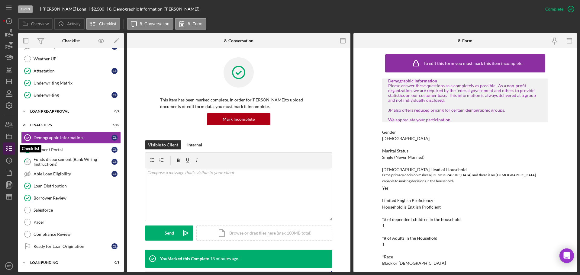
click at [11, 147] on line "button" at bounding box center [10, 147] width 3 height 0
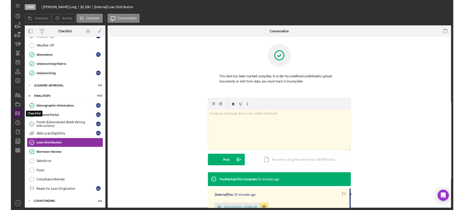
scroll to position [238, 0]
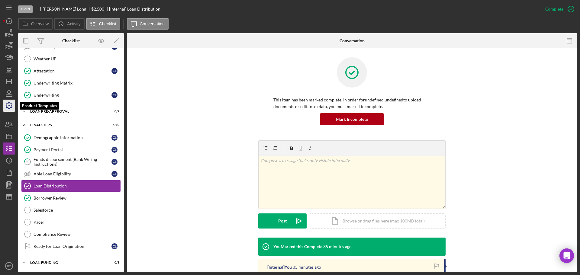
click at [8, 103] on icon "button" at bounding box center [9, 105] width 15 height 15
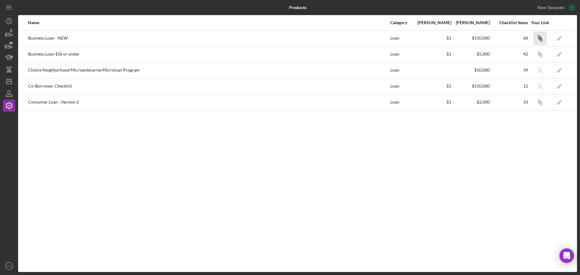
click at [537, 37] on icon "Icon/Link" at bounding box center [540, 38] width 14 height 14
click at [9, 82] on icon "Icon/Dashboard" at bounding box center [9, 81] width 15 height 15
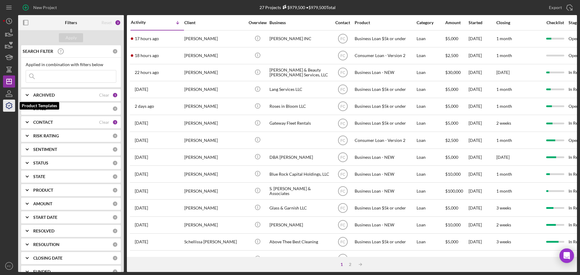
click at [8, 106] on icon "button" at bounding box center [9, 105] width 15 height 15
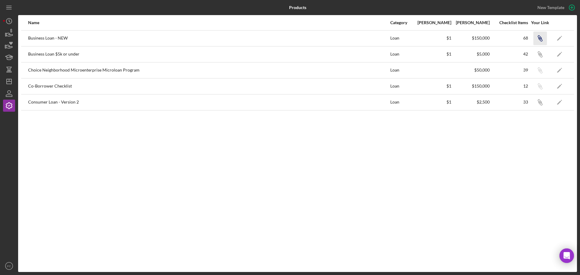
click at [540, 38] on icon "Icon/Link" at bounding box center [540, 38] width 14 height 14
click at [10, 80] on icon "Icon/Dashboard" at bounding box center [9, 81] width 15 height 15
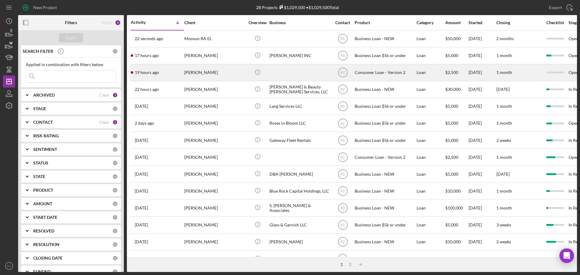
click at [212, 73] on div "Sirluv Boyd" at bounding box center [214, 73] width 60 height 16
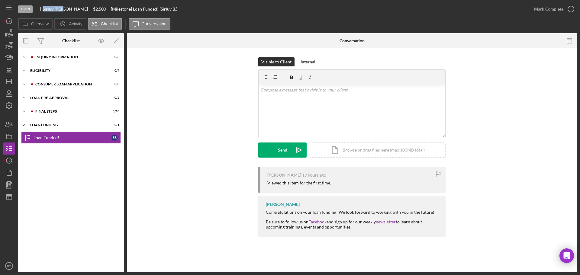
drag, startPoint x: 42, startPoint y: 9, endPoint x: 64, endPoint y: 9, distance: 21.7
click at [64, 9] on div "Sirluv Boyd $2,500 $2,500 [Milestone] Loan Funded! (Sirluv B.)" at bounding box center [107, 9] width 140 height 5
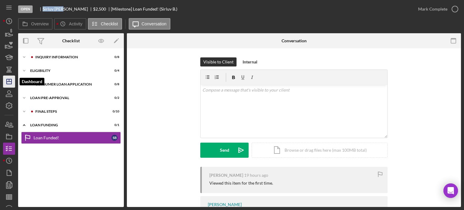
click at [8, 81] on icon "Icon/Dashboard" at bounding box center [9, 81] width 15 height 15
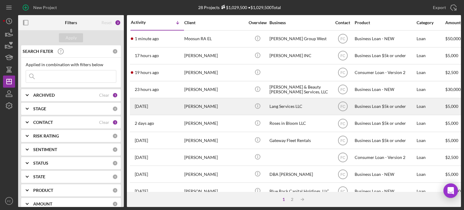
click at [168, 107] on div "1 day ago calvin lang" at bounding box center [157, 106] width 53 height 16
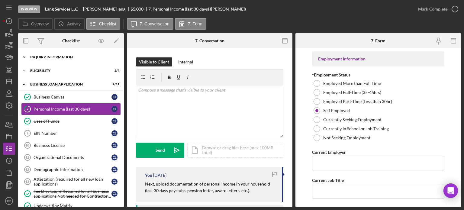
click at [38, 56] on div "INQUIRY INFORMATION" at bounding box center [73, 57] width 86 height 4
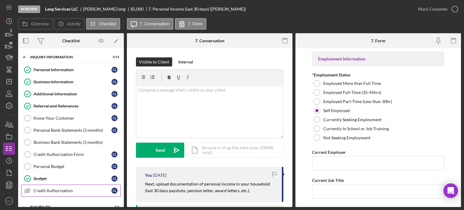
scroll to position [60, 0]
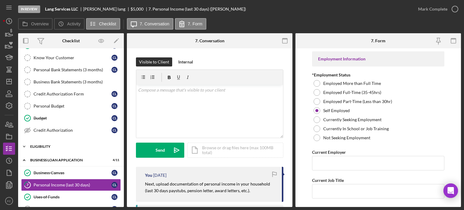
click at [40, 149] on div "Icon/Expander Eligibility 2 / 4" at bounding box center [71, 146] width 106 height 12
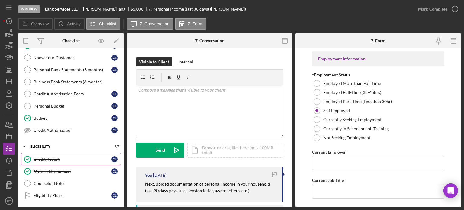
click at [45, 157] on div "Credit Report" at bounding box center [73, 159] width 78 height 5
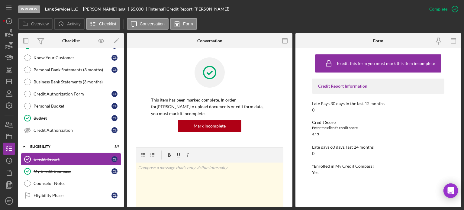
scroll to position [121, 0]
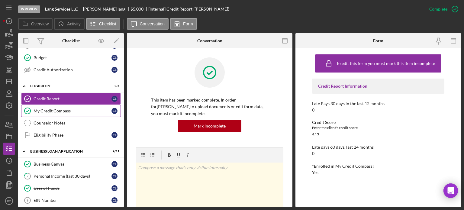
click at [43, 110] on div "My Credit Compass" at bounding box center [73, 110] width 78 height 5
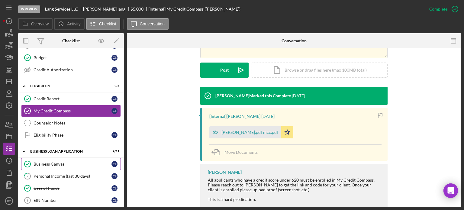
scroll to position [151, 0]
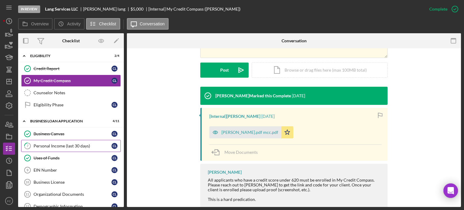
click at [45, 143] on div "Personal Income (last 30 days)" at bounding box center [73, 145] width 78 height 5
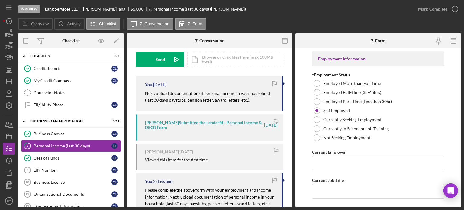
scroll to position [30, 0]
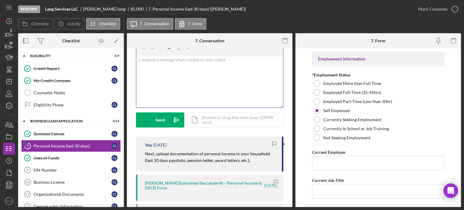
drag, startPoint x: 159, startPoint y: 110, endPoint x: 139, endPoint y: 91, distance: 27.4
click at [139, 91] on div "v Color teal Color pink Remove color Add row above Add row below Add column bef…" at bounding box center [209, 81] width 147 height 53
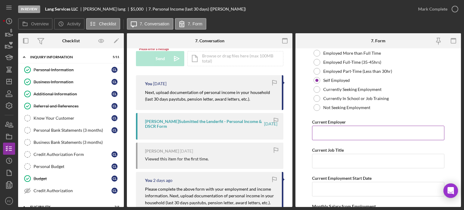
click at [338, 133] on input "Current Employer" at bounding box center [378, 133] width 132 height 14
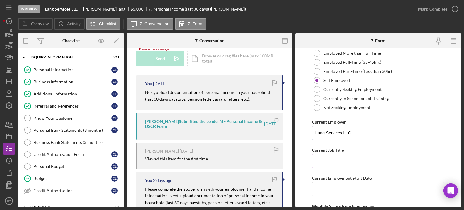
type input "Lang Services LLC"
click at [319, 158] on input "Current Job Title" at bounding box center [378, 161] width 132 height 14
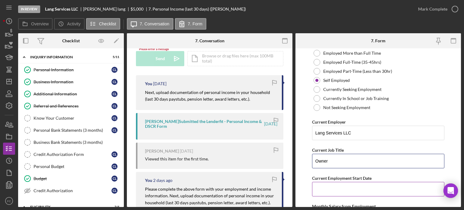
scroll to position [91, 0]
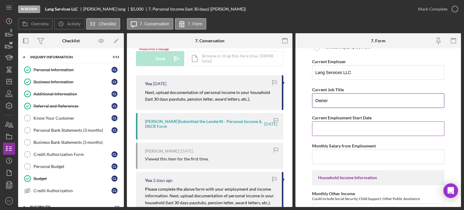
type input "Owner"
click at [326, 127] on input "Current Employment Start Date" at bounding box center [378, 128] width 132 height 14
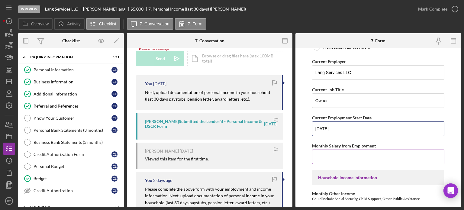
scroll to position [121, 0]
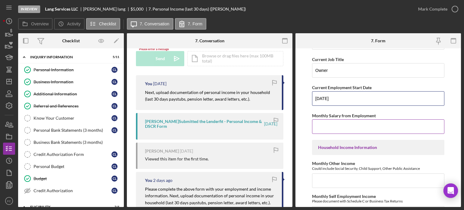
type input "8/1/2024"
click at [322, 128] on input "Monthly Salary from Employment" at bounding box center [378, 126] width 132 height 14
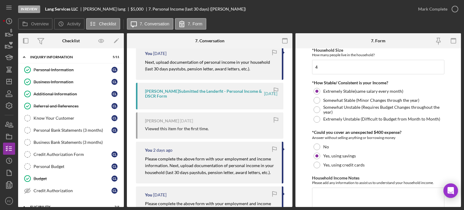
scroll to position [364, 0]
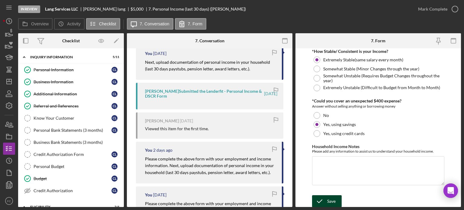
type input "$3,500"
click at [316, 200] on icon "submit" at bounding box center [319, 201] width 15 height 15
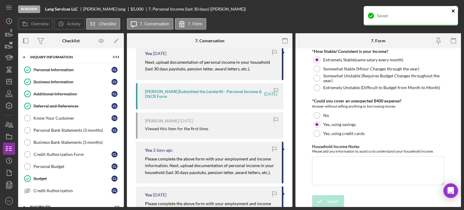
click at [452, 10] on icon "close" at bounding box center [453, 10] width 4 height 5
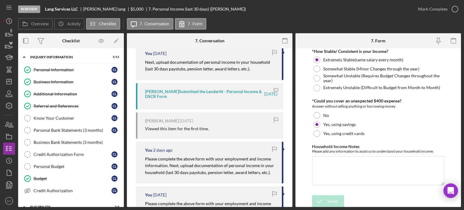
click at [454, 8] on div "Saved" at bounding box center [410, 18] width 97 height 27
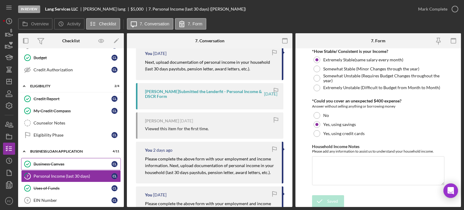
scroll to position [151, 0]
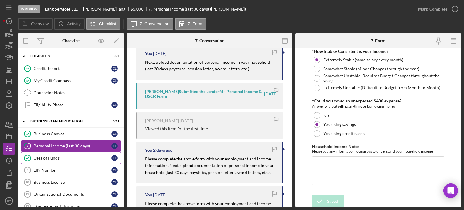
click at [62, 156] on div "Uses of Funds" at bounding box center [73, 157] width 78 height 5
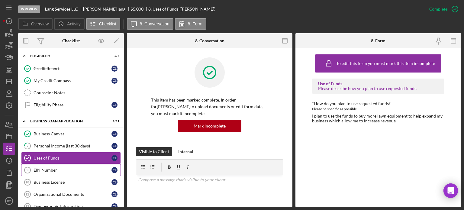
click at [59, 164] on link "EIN Number 9 EIN Number c l" at bounding box center [71, 170] width 100 height 12
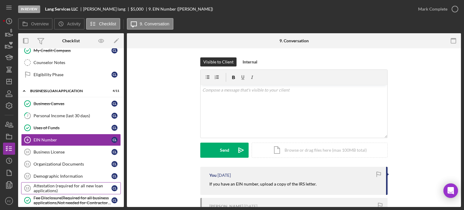
scroll to position [211, 0]
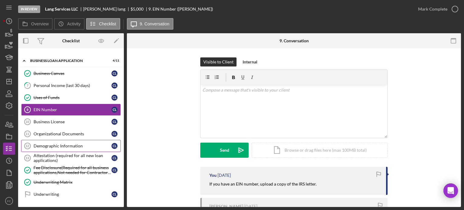
click at [65, 145] on div "Demographic Information" at bounding box center [73, 145] width 78 height 5
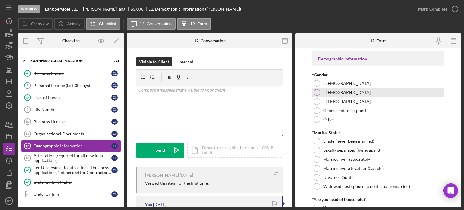
click at [315, 93] on div at bounding box center [316, 92] width 7 height 7
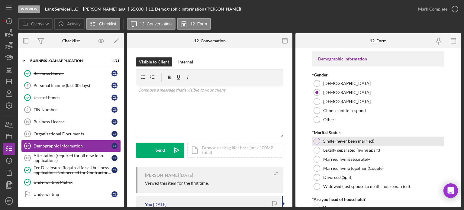
scroll to position [30, 0]
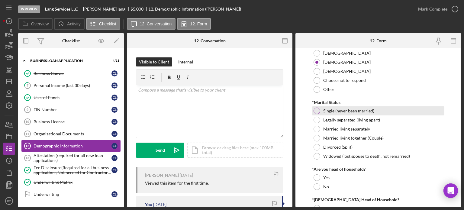
click at [318, 110] on div at bounding box center [316, 110] width 7 height 7
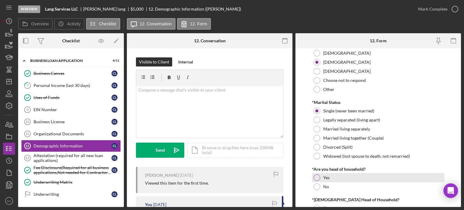
scroll to position [91, 0]
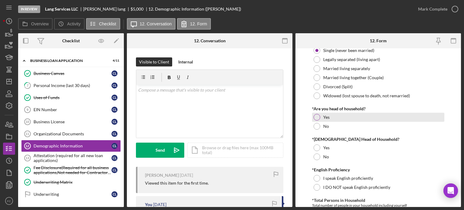
click at [315, 117] on div at bounding box center [316, 117] width 7 height 7
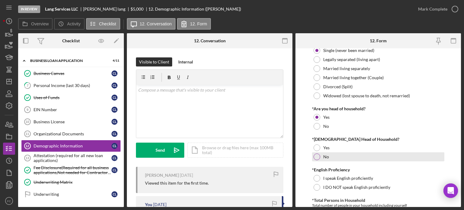
click at [317, 155] on div at bounding box center [316, 156] width 7 height 7
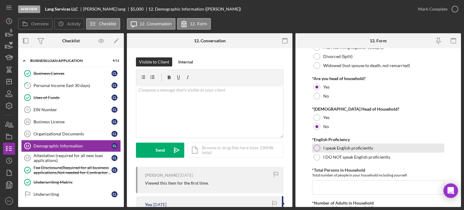
click at [316, 147] on div at bounding box center [316, 148] width 7 height 7
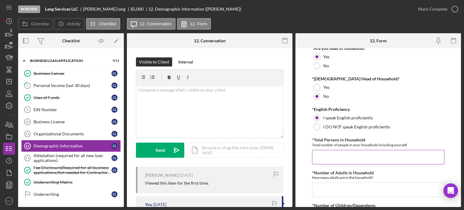
click at [317, 152] on input "*Total Persons in Household" at bounding box center [378, 157] width 132 height 14
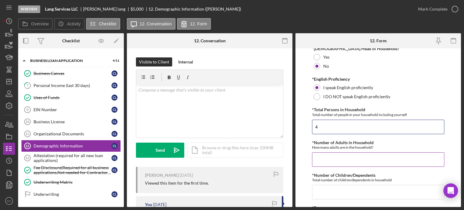
scroll to position [211, 0]
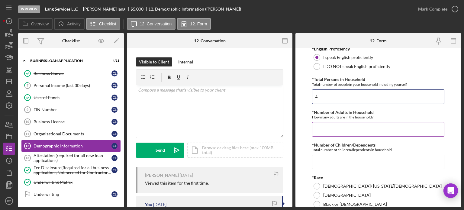
type input "4"
click at [321, 125] on input "*Number of Adults in Household" at bounding box center [378, 129] width 132 height 14
type input "2"
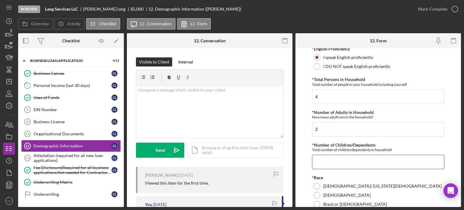
click at [315, 159] on input "*Number of Children/Dependents" at bounding box center [378, 162] width 132 height 14
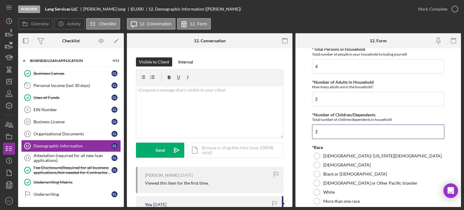
scroll to position [272, 0]
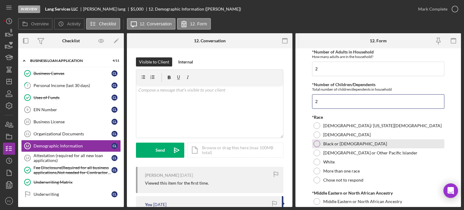
type input "2"
click at [320, 143] on div "Black or African American" at bounding box center [378, 143] width 132 height 9
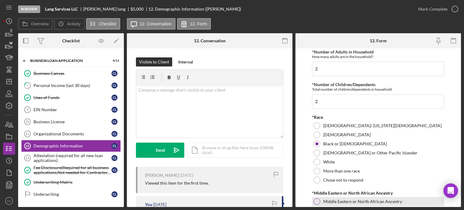
scroll to position [332, 0]
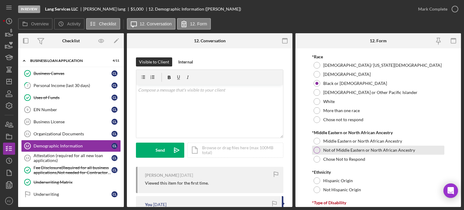
click at [317, 148] on div at bounding box center [316, 150] width 7 height 7
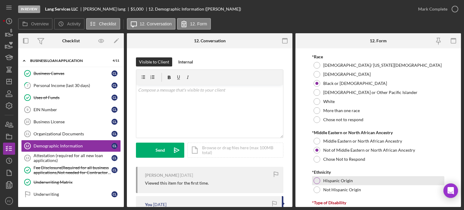
scroll to position [362, 0]
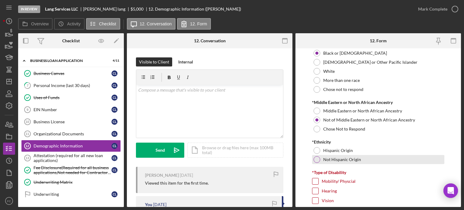
click at [313, 159] on div "Not Hispanic Origin" at bounding box center [378, 159] width 132 height 9
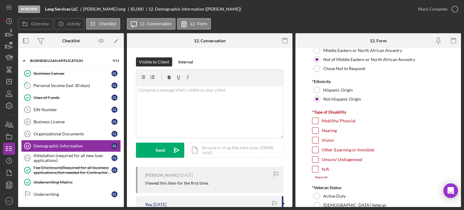
scroll to position [453, 0]
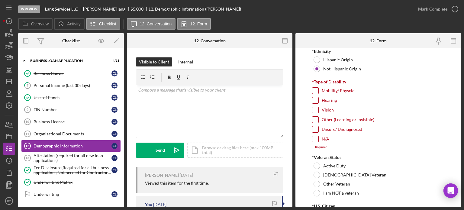
click at [316, 138] on input "N/A" at bounding box center [315, 139] width 6 height 6
checkbox input "true"
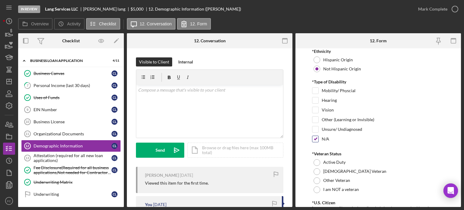
scroll to position [483, 0]
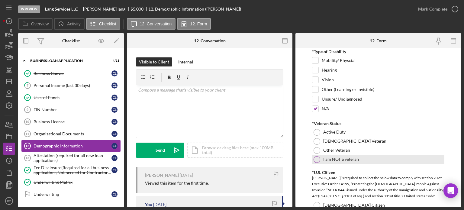
click at [318, 158] on div at bounding box center [316, 159] width 7 height 7
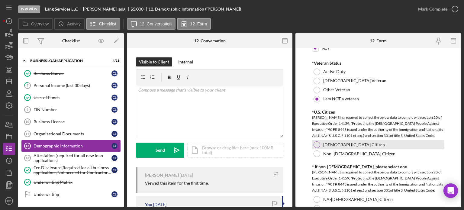
click at [318, 142] on div at bounding box center [316, 144] width 7 height 7
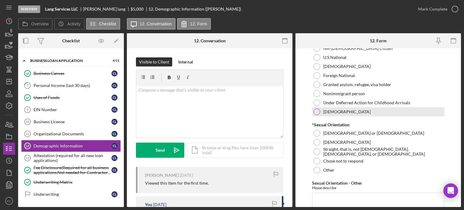
scroll to position [725, 0]
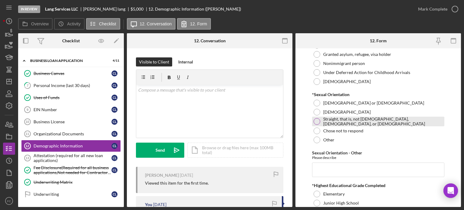
click at [316, 121] on div at bounding box center [316, 121] width 7 height 7
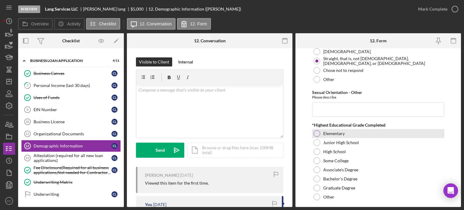
scroll to position [815, 0]
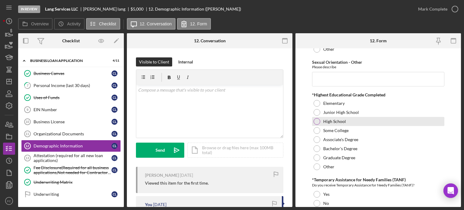
click at [317, 119] on div at bounding box center [316, 121] width 7 height 7
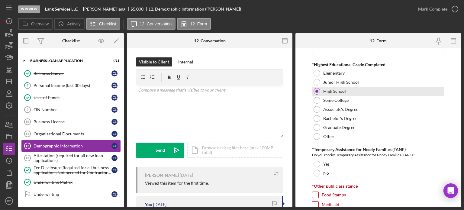
scroll to position [876, 0]
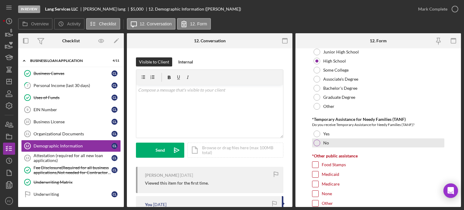
click at [316, 139] on div at bounding box center [316, 142] width 7 height 7
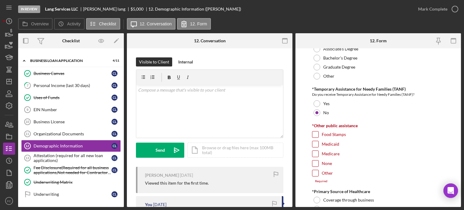
click at [313, 160] on input "None" at bounding box center [315, 163] width 6 height 6
checkbox input "true"
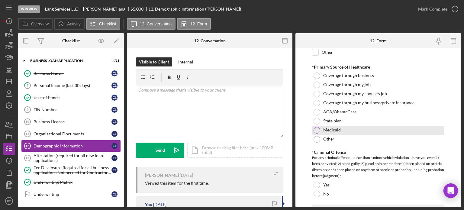
scroll to position [1057, 0]
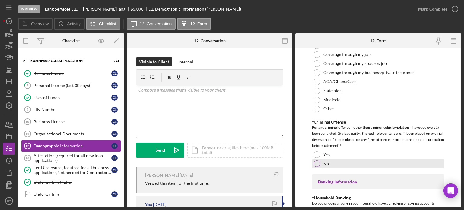
click at [317, 162] on div at bounding box center [316, 163] width 7 height 7
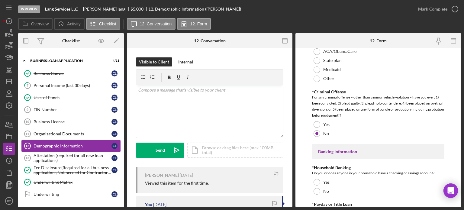
scroll to position [1147, 0]
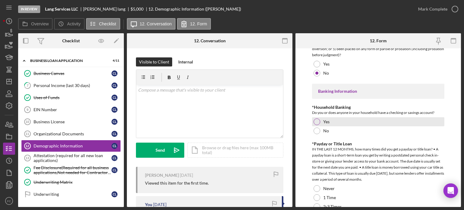
click at [315, 118] on div at bounding box center [316, 121] width 7 height 7
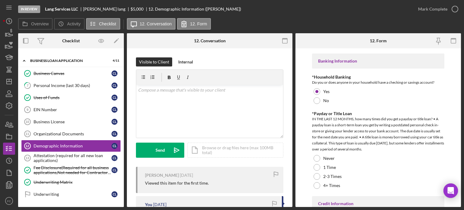
scroll to position [1208, 0]
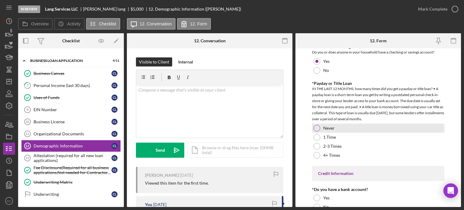
click at [319, 125] on div at bounding box center [316, 128] width 7 height 7
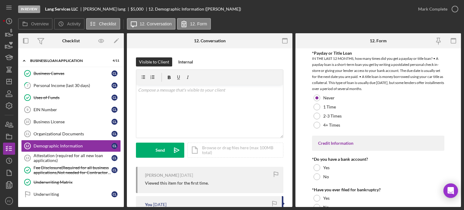
scroll to position [1262, 0]
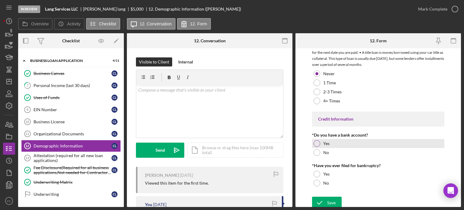
click at [315, 140] on div at bounding box center [316, 143] width 7 height 7
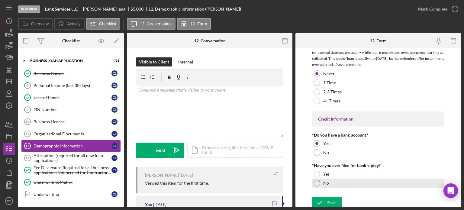
click at [314, 180] on div at bounding box center [316, 183] width 7 height 7
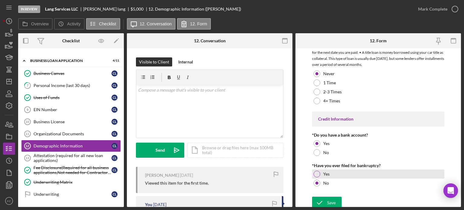
click at [316, 171] on div at bounding box center [316, 174] width 7 height 7
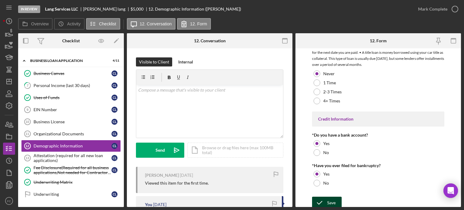
click at [321, 200] on icon "submit" at bounding box center [319, 202] width 15 height 15
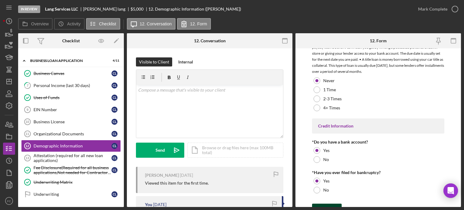
scroll to position [1269, 0]
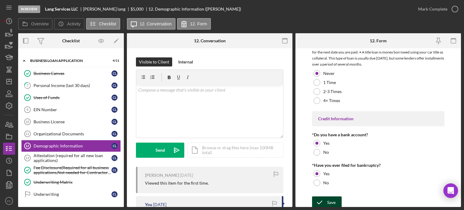
click at [319, 199] on icon "submit" at bounding box center [319, 202] width 15 height 15
click at [456, 8] on icon "button" at bounding box center [454, 9] width 15 height 15
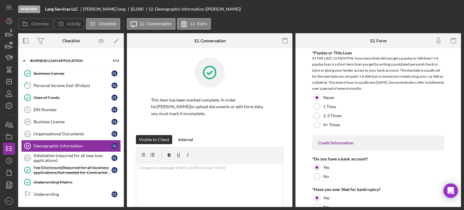
scroll to position [1293, 0]
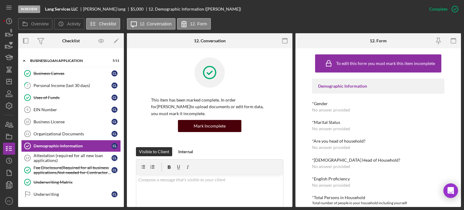
click at [206, 123] on div "Mark Incomplete" at bounding box center [210, 126] width 32 height 12
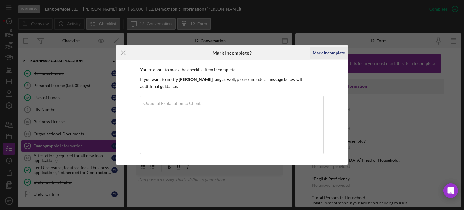
click at [329, 59] on div "Mark Incomplete" at bounding box center [329, 53] width 32 height 12
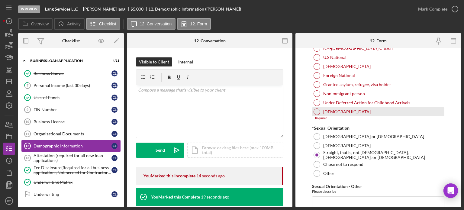
scroll to position [604, 0]
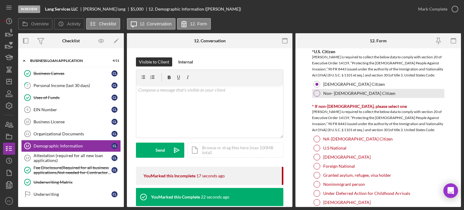
click at [318, 93] on div at bounding box center [316, 93] width 7 height 7
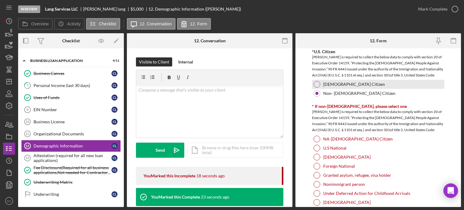
click at [318, 82] on div at bounding box center [316, 84] width 7 height 7
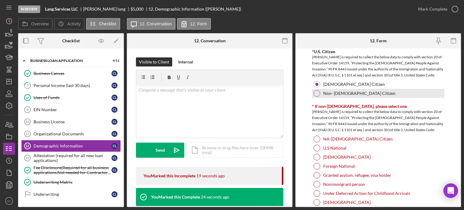
scroll to position [634, 0]
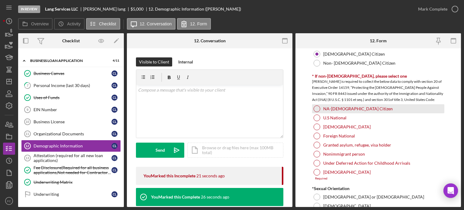
click at [319, 106] on div at bounding box center [316, 108] width 7 height 7
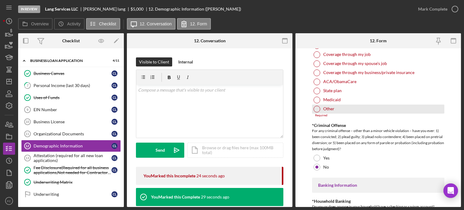
scroll to position [996, 0]
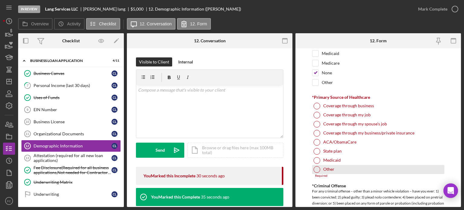
click at [316, 168] on div at bounding box center [316, 169] width 7 height 7
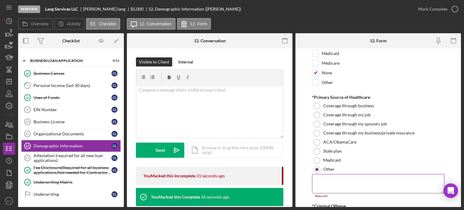
click at [318, 177] on textarea at bounding box center [378, 183] width 132 height 19
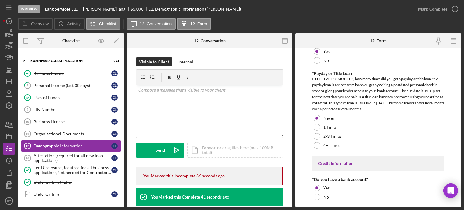
scroll to position [1283, 0]
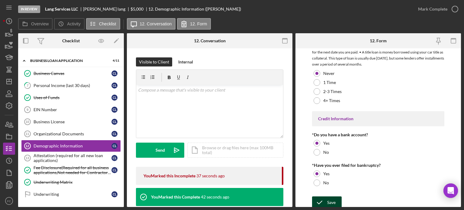
type textarea "N/A"
click at [327, 200] on div "Save" at bounding box center [331, 202] width 8 height 12
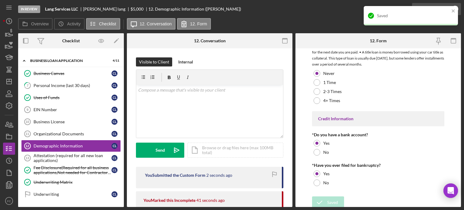
click at [455, 9] on div "Saved" at bounding box center [410, 18] width 97 height 27
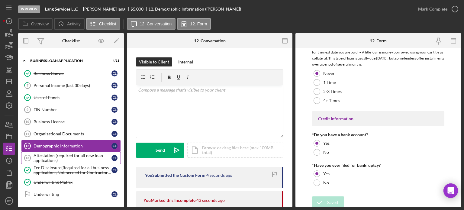
click at [50, 159] on div "Attestation (required for all new loan applications)" at bounding box center [73, 158] width 78 height 10
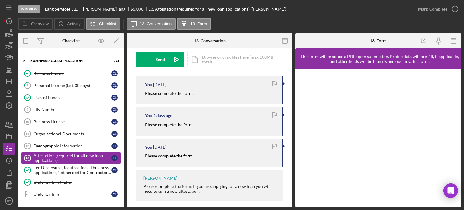
scroll to position [97, 0]
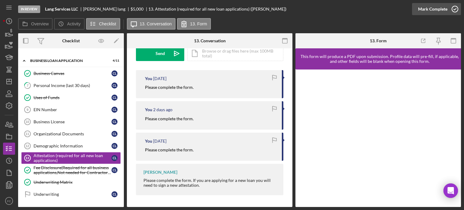
click at [454, 8] on icon "button" at bounding box center [454, 9] width 15 height 15
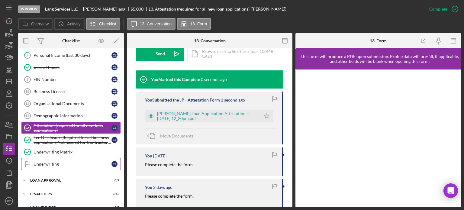
scroll to position [248, 0]
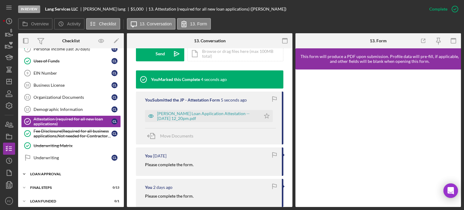
click at [47, 172] on div "Loan Approval" at bounding box center [73, 174] width 86 height 4
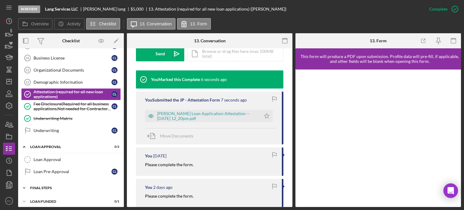
click at [41, 186] on div "Final Steps" at bounding box center [73, 188] width 86 height 4
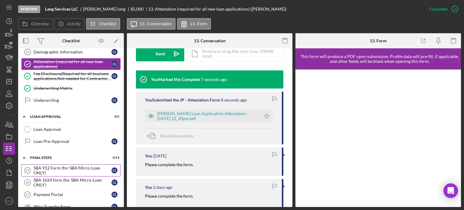
click at [48, 167] on div "SBA 912 Form (for SBA Micro-Loan ONLY)" at bounding box center [73, 170] width 78 height 10
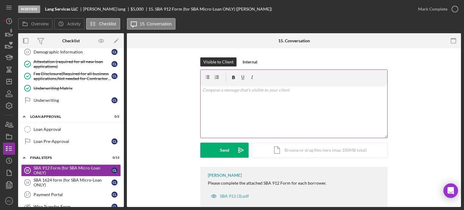
scroll to position [13, 0]
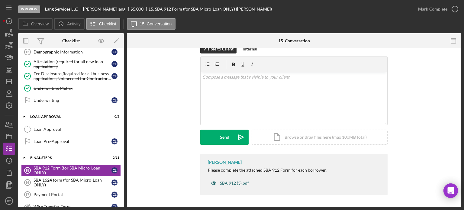
click at [224, 182] on div "SBA 912 (3).pdf" at bounding box center [234, 183] width 29 height 5
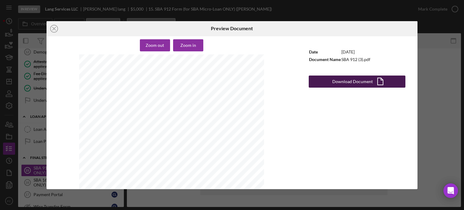
click at [337, 84] on div "Download Document" at bounding box center [352, 81] width 40 height 12
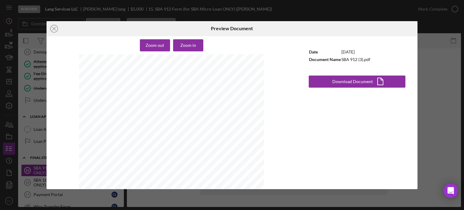
click at [434, 131] on div "Icon/Close Preview Document Zoom out Zoom in United States of America SMALL BUS…" at bounding box center [232, 105] width 464 height 210
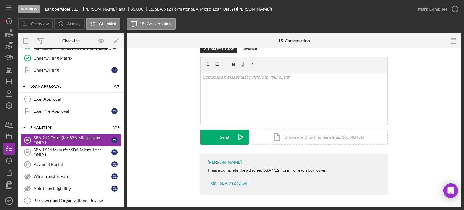
scroll to position [366, 0]
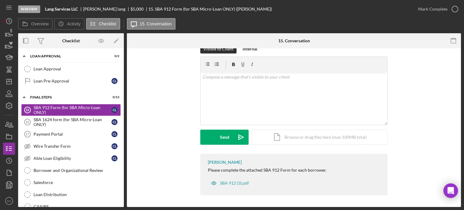
click at [347, 181] on div "Franchot Cunningham Please complete the attached SBA 912 Form for each borrower…" at bounding box center [293, 174] width 187 height 41
click at [235, 186] on div "SBA 912 (3).pdf" at bounding box center [230, 183] width 44 height 12
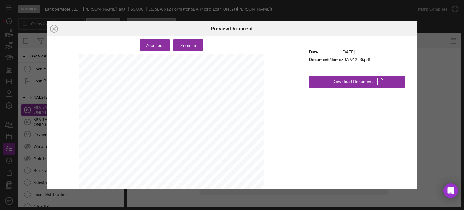
click at [400, 169] on div "Date 8/7/2025 Document Name SBA 912 (3).pdf Download Document Icon/Document" at bounding box center [357, 112] width 121 height 153
click at [437, 151] on div "Icon/Close Preview Document Zoom out Zoom in United States of America SMALL BUS…" at bounding box center [232, 105] width 464 height 210
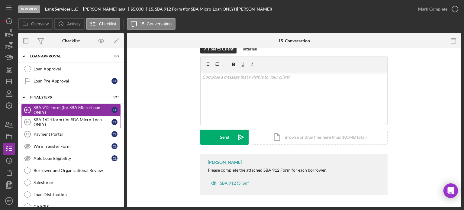
click at [55, 117] on div "SBA 1624 form (for SBA Micro-Loan ONLY)" at bounding box center [73, 122] width 78 height 10
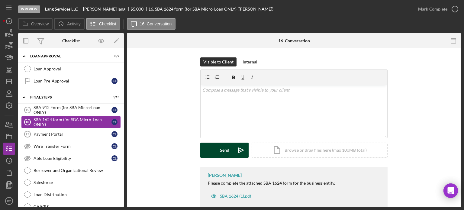
scroll to position [13, 0]
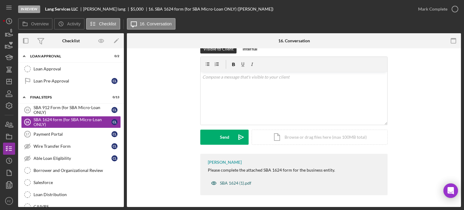
click at [224, 181] on div "SBA 1624 (1).pdf" at bounding box center [235, 183] width 31 height 5
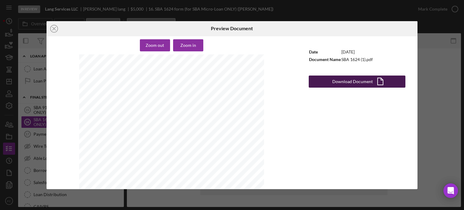
click at [337, 82] on div "Download Document" at bounding box center [352, 81] width 40 height 12
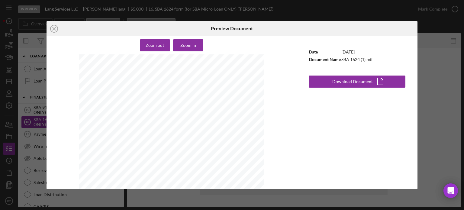
click at [438, 149] on div "Icon/Close Preview Document Zoom out Zoom in Certification Regarding Debarment,…" at bounding box center [232, 105] width 464 height 210
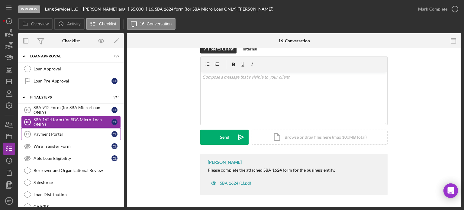
click at [59, 132] on div "Payment Portal" at bounding box center [73, 134] width 78 height 5
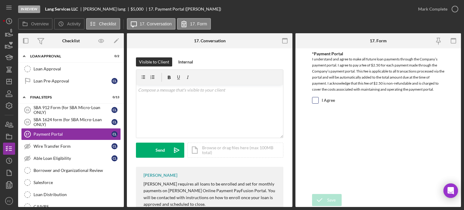
click at [316, 100] on input "I Agree" at bounding box center [315, 100] width 6 height 6
checkbox input "true"
click at [320, 199] on icon "submit" at bounding box center [319, 199] width 15 height 15
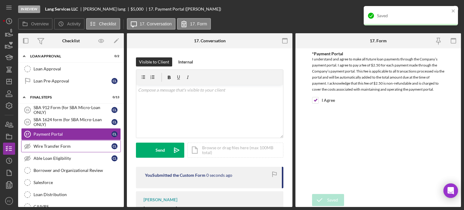
click at [54, 145] on link "Wire Transfer Form Wire Transfer Form c l" at bounding box center [71, 146] width 100 height 12
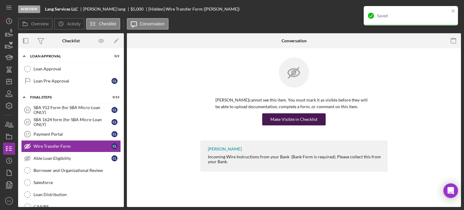
click at [296, 119] on div "Make Visible in Checklist" at bounding box center [293, 119] width 47 height 12
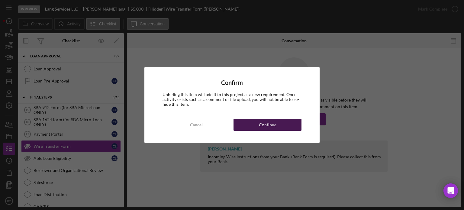
click at [264, 122] on div "Continue" at bounding box center [268, 125] width 18 height 12
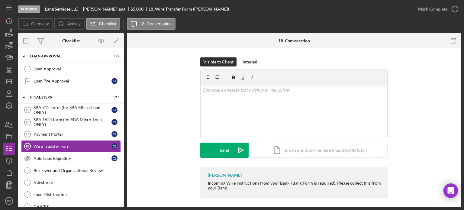
drag, startPoint x: 204, startPoint y: 184, endPoint x: 255, endPoint y: 193, distance: 52.1
click at [255, 193] on div "Franchot Cunningham Incoming Wire Instructions from your Bank (Bank Form is req…" at bounding box center [293, 182] width 187 height 31
drag, startPoint x: 241, startPoint y: 182, endPoint x: 257, endPoint y: 117, distance: 66.8
click at [257, 116] on div "v Color teal Color pink Remove color Add row above Add row below Add column bef…" at bounding box center [293, 111] width 187 height 53
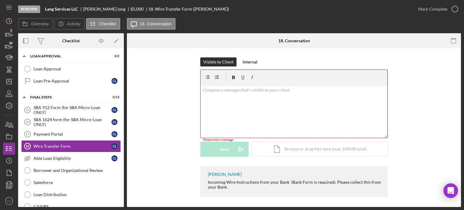
drag, startPoint x: 205, startPoint y: 181, endPoint x: 249, endPoint y: 190, distance: 44.5
click at [249, 190] on div "Franchot Cunningham Incoming Wire Instructions from your Bank (Bank Form is req…" at bounding box center [293, 181] width 187 height 31
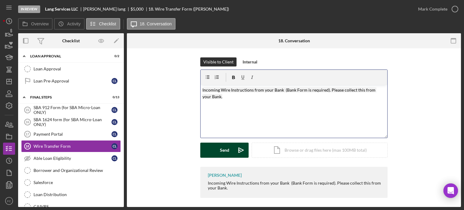
click at [218, 146] on button "Send Icon/icon-invite-send" at bounding box center [224, 150] width 48 height 15
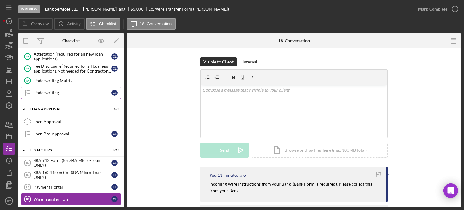
scroll to position [283, 0]
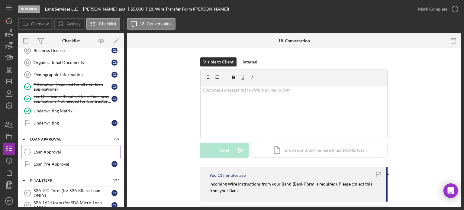
click at [44, 149] on div "Loan Approval" at bounding box center [77, 151] width 87 height 5
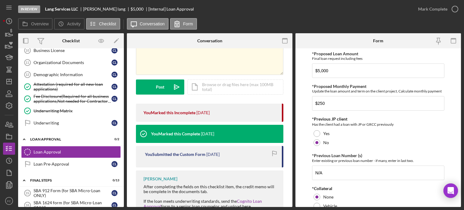
scroll to position [21, 0]
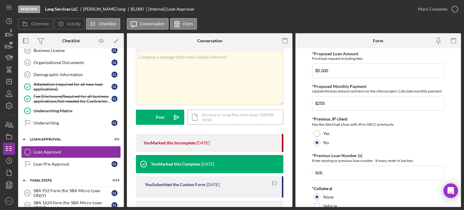
click at [225, 115] on div "Icon/Document Browse or drag files here (max 100MB total) Tap to choose files o…" at bounding box center [235, 117] width 96 height 15
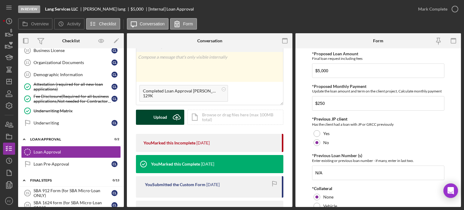
click at [159, 114] on div "Upload" at bounding box center [160, 117] width 14 height 15
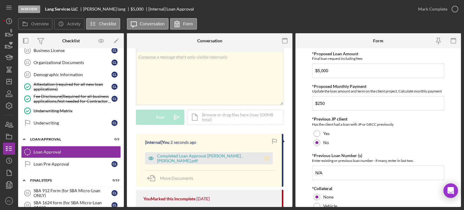
click at [265, 158] on icon "Icon/Star" at bounding box center [267, 158] width 12 height 12
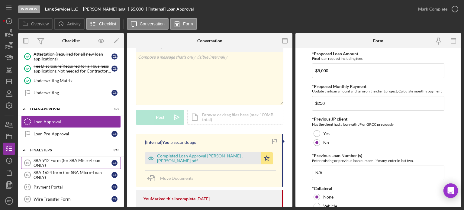
click at [55, 158] on div "SBA 912 Form (for SBA Micro-Loan ONLY)" at bounding box center [73, 163] width 78 height 10
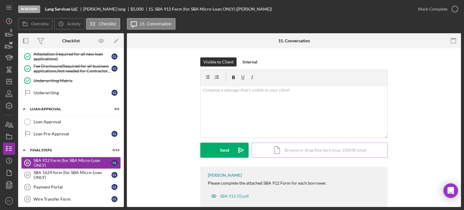
click at [279, 151] on div "Icon/Document Browse or drag files here (max 100MB total) Tap to choose files o…" at bounding box center [320, 150] width 136 height 15
click at [207, 147] on button "Upload Icon/Upload" at bounding box center [224, 150] width 48 height 15
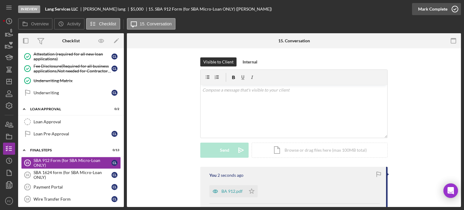
click at [452, 9] on icon "button" at bounding box center [454, 9] width 15 height 15
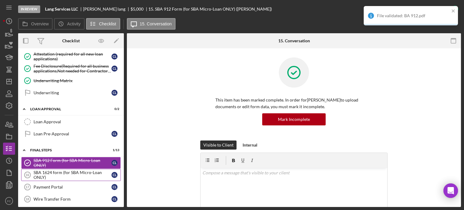
click at [53, 170] on div "SBA 1624 form (for SBA Micro-Loan ONLY)" at bounding box center [73, 175] width 78 height 10
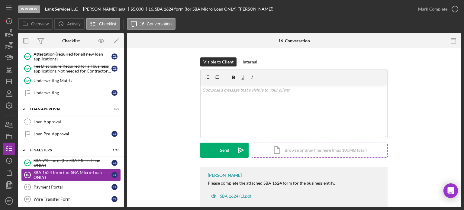
click at [277, 149] on div "Icon/Document Browse or drag files here (max 100MB total) Tap to choose files o…" at bounding box center [320, 150] width 136 height 15
click at [221, 152] on div "Upload" at bounding box center [225, 150] width 14 height 15
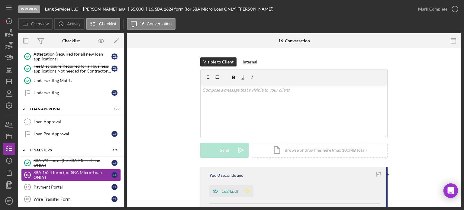
click at [248, 192] on icon "Icon/Star" at bounding box center [247, 191] width 12 height 12
click at [457, 10] on icon "button" at bounding box center [454, 9] width 15 height 15
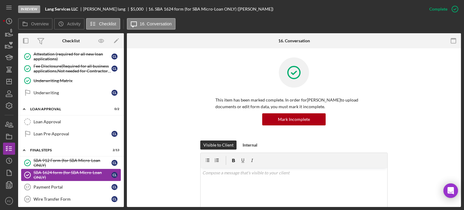
scroll to position [373, 0]
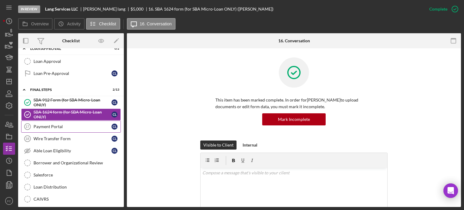
click at [56, 125] on link "Payment Portal 17 Payment Portal c l" at bounding box center [71, 126] width 100 height 12
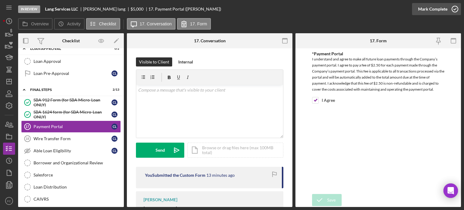
click at [453, 8] on icon "button" at bounding box center [454, 9] width 15 height 15
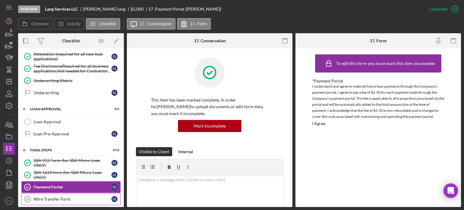
scroll to position [283, 0]
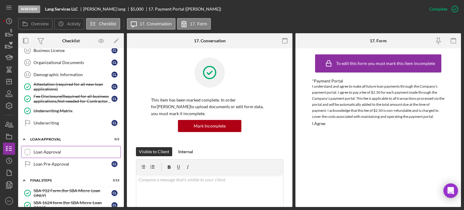
click at [46, 149] on div "Loan Approval" at bounding box center [77, 151] width 87 height 5
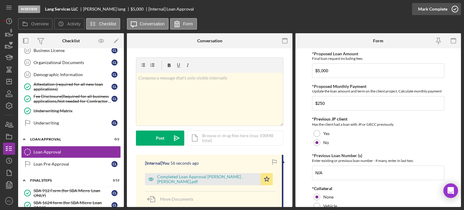
click at [455, 8] on icon "button" at bounding box center [454, 9] width 15 height 15
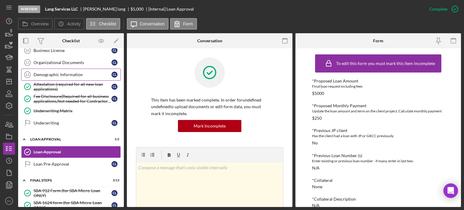
click at [53, 73] on div "Demographic Information" at bounding box center [73, 74] width 78 height 5
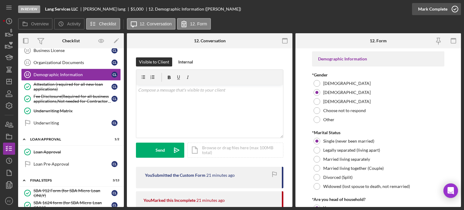
click at [455, 9] on icon "button" at bounding box center [454, 9] width 15 height 15
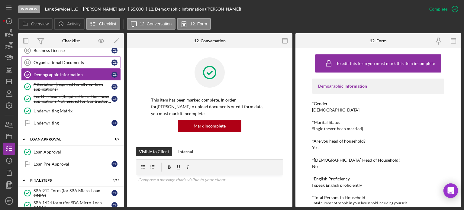
scroll to position [222, 0]
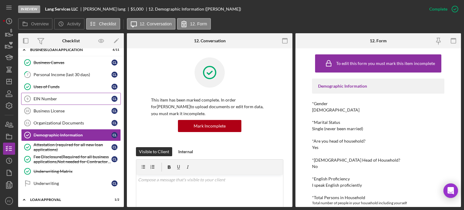
click at [45, 98] on div "EIN Number" at bounding box center [73, 98] width 78 height 5
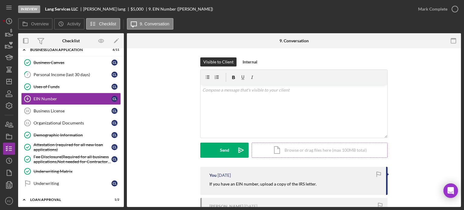
click at [268, 149] on div "Icon/Document Browse or drag files here (max 100MB total) Tap to choose files o…" at bounding box center [320, 150] width 136 height 15
click at [228, 146] on div "Upload" at bounding box center [225, 150] width 14 height 15
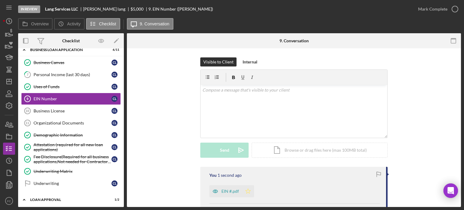
click at [246, 192] on polygon "button" at bounding box center [247, 190] width 5 height 5
click at [455, 8] on icon "button" at bounding box center [454, 9] width 15 height 15
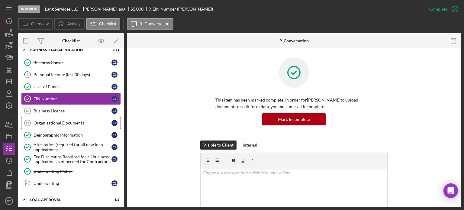
click at [53, 120] on div "Organizational Documents" at bounding box center [73, 122] width 78 height 5
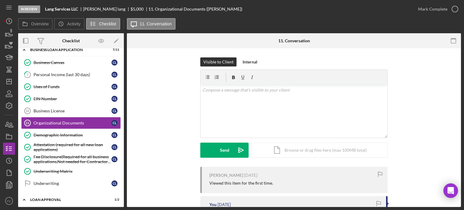
scroll to position [60, 0]
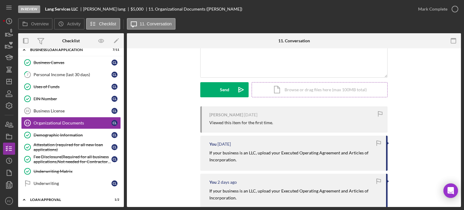
click at [291, 90] on div "Icon/Document Browse or drag files here (max 100MB total) Tap to choose files o…" at bounding box center [320, 89] width 136 height 15
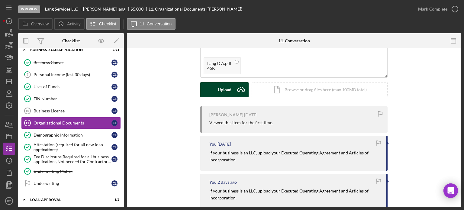
click at [221, 89] on div "Upload" at bounding box center [225, 89] width 14 height 15
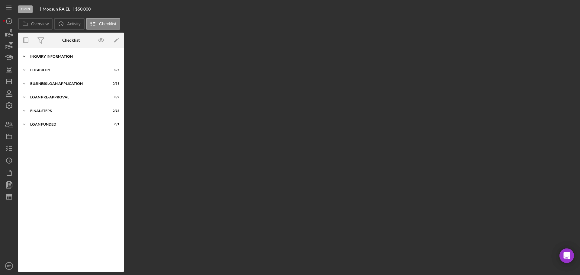
click at [70, 59] on div "Icon/Expander INQUIRY INFORMATION 0 / 11" at bounding box center [71, 56] width 106 height 12
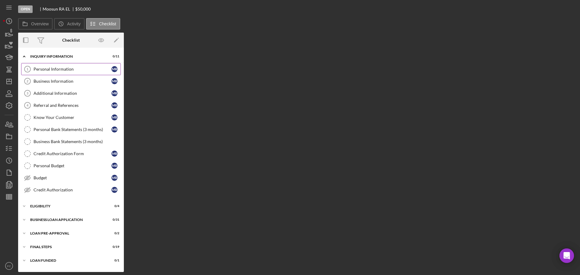
click at [58, 67] on div "Personal Information" at bounding box center [73, 69] width 78 height 5
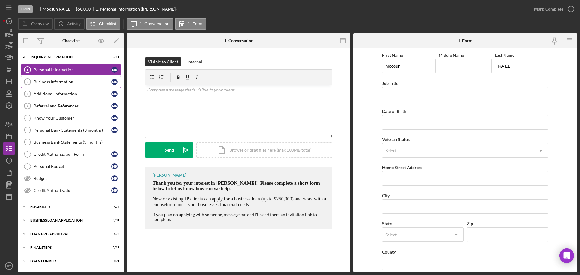
click at [64, 83] on div "Business Information" at bounding box center [73, 81] width 78 height 5
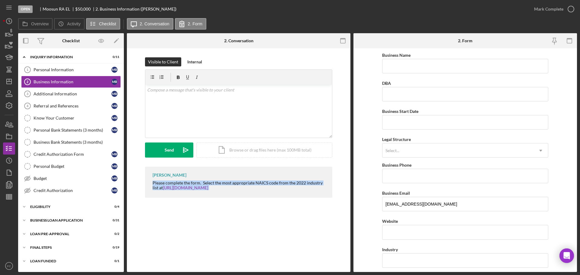
drag, startPoint x: 152, startPoint y: 182, endPoint x: 223, endPoint y: 197, distance: 73.3
click at [223, 197] on div "Franchot Cunningham Please complete the form. Select the most appropriate NAICS…" at bounding box center [238, 182] width 187 height 31
copy div "Please complete the form. Select the most appropriate NAICS code from the 2022 …"
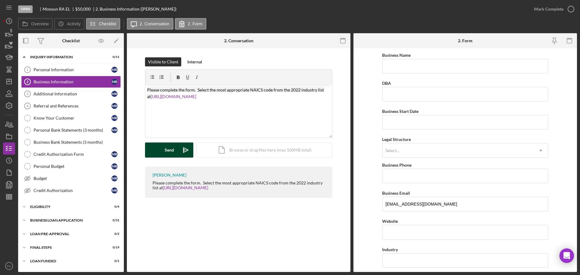
click at [164, 149] on button "Send Icon/icon-invite-send" at bounding box center [169, 150] width 48 height 15
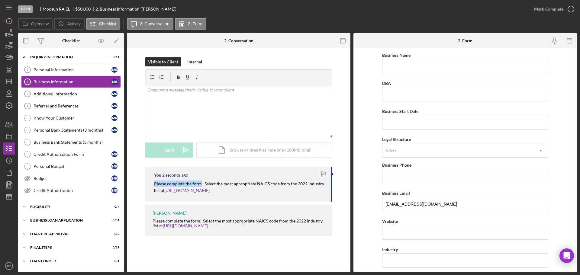
drag, startPoint x: 154, startPoint y: 184, endPoint x: 201, endPoint y: 184, distance: 47.4
click at [201, 184] on div "You 2 seconds ago Please complete the form. Select the most appropriate NAICS c…" at bounding box center [238, 184] width 187 height 35
copy mark "Please complete the form."
click at [72, 66] on link "Personal Information 1 Personal Information M R" at bounding box center [71, 70] width 100 height 12
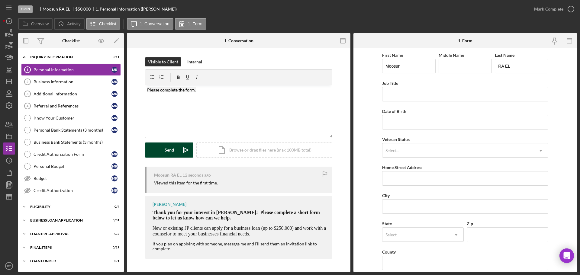
click at [169, 150] on div "Send" at bounding box center [169, 150] width 9 height 15
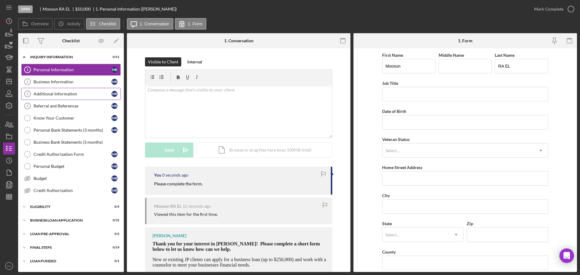
click at [61, 96] on div "Additional Information" at bounding box center [73, 93] width 78 height 5
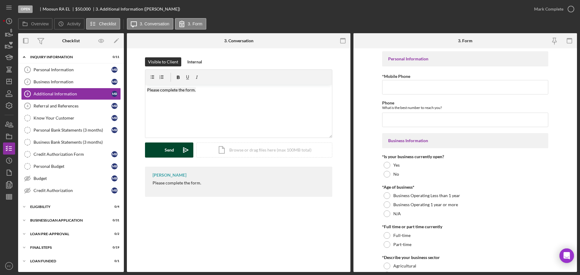
click at [166, 153] on div "Send" at bounding box center [169, 150] width 9 height 15
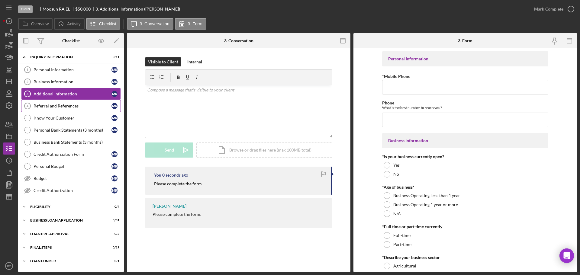
drag, startPoint x: 56, startPoint y: 106, endPoint x: 61, endPoint y: 105, distance: 5.1
click at [57, 105] on div "Referral and References" at bounding box center [73, 106] width 78 height 5
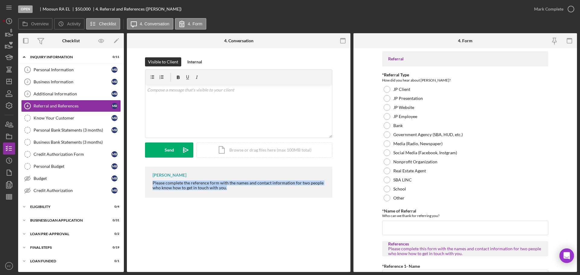
drag, startPoint x: 155, startPoint y: 182, endPoint x: 223, endPoint y: 192, distance: 69.5
click at [240, 197] on div "Franchot Cunningham Please complete the reference form with the names and conta…" at bounding box center [238, 182] width 187 height 31
copy div "Please complete the reference form with the names and contact information for t…"
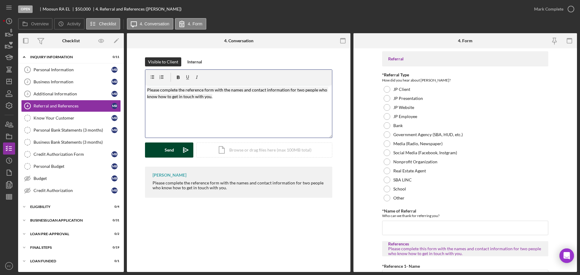
click at [175, 149] on button "Send Icon/icon-invite-send" at bounding box center [169, 150] width 48 height 15
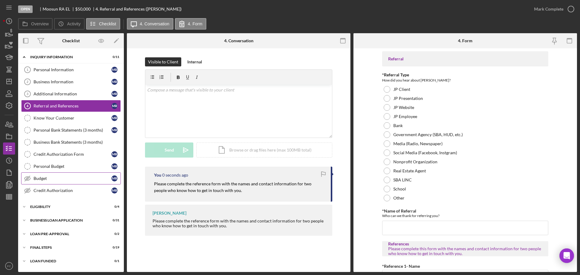
click at [63, 179] on div "Budget" at bounding box center [73, 178] width 78 height 5
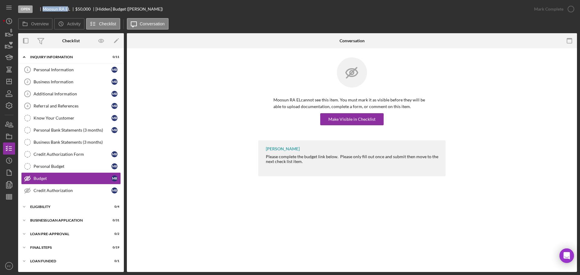
drag, startPoint x: 42, startPoint y: 9, endPoint x: 68, endPoint y: 9, distance: 25.4
click at [68, 9] on div "Moosun RA EL $50,000 $50,000 [Hidden] Budget (Moosun R.)" at bounding box center [99, 9] width 125 height 5
click at [346, 120] on div "Make Visible in Checklist" at bounding box center [351, 119] width 47 height 12
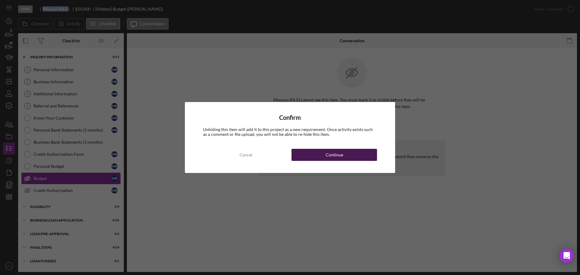
click at [313, 155] on button "Continue" at bounding box center [333, 155] width 85 height 12
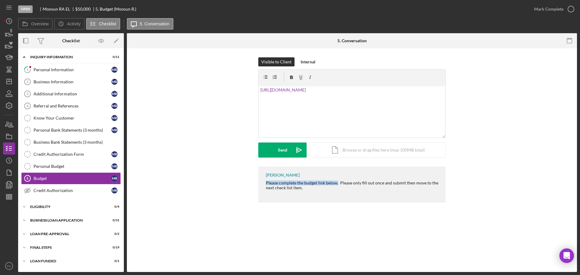
drag, startPoint x: 264, startPoint y: 184, endPoint x: 335, endPoint y: 184, distance: 71.0
click at [337, 184] on div "Franchot Cunningham Please complete the budget link below. Please only fill out…" at bounding box center [351, 185] width 187 height 36
copy div "Please complete the budget link below."
click at [259, 89] on div "v Color teal Color pink Remove color Add row above Add row below Add column bef…" at bounding box center [351, 111] width 187 height 53
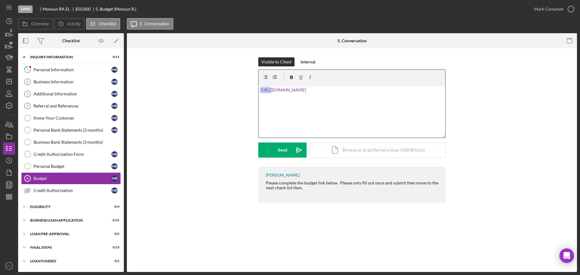
click at [259, 89] on div "v Color teal Color pink Remove color Add row above Add row below Add column bef…" at bounding box center [351, 111] width 187 height 53
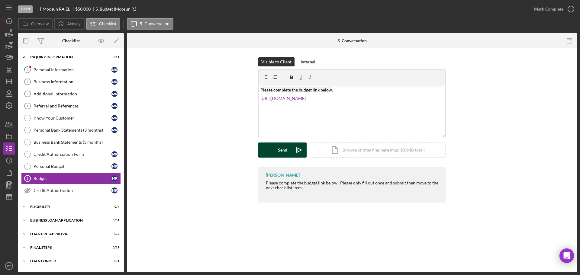
click at [275, 148] on button "Send Icon/icon-invite-send" at bounding box center [282, 150] width 48 height 15
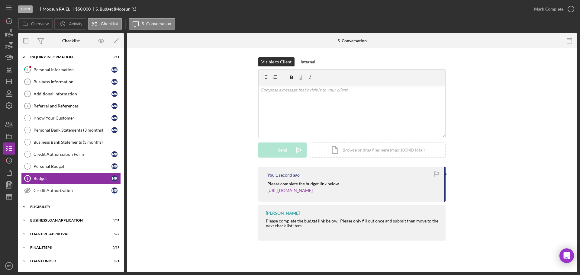
click at [47, 208] on div "ELIGIBILITY" at bounding box center [73, 207] width 86 height 4
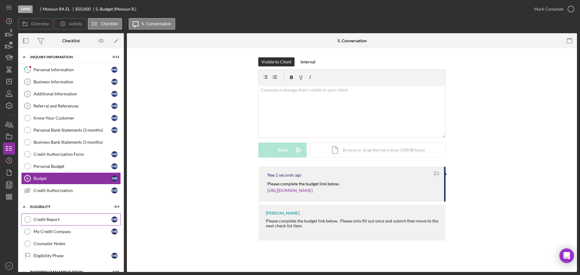
click at [75, 217] on div "Credit Report" at bounding box center [73, 219] width 78 height 5
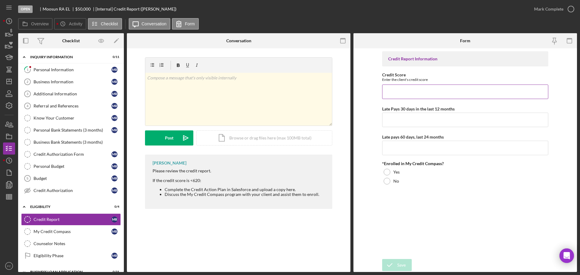
click at [390, 91] on input "Credit Score" at bounding box center [465, 92] width 166 height 14
type input "553"
click at [390, 126] on input "Late Pays 30 days in the last 12 months" at bounding box center [465, 120] width 166 height 14
type input "0"
click at [389, 145] on input "Late pays 60 days, last 24 months" at bounding box center [465, 148] width 166 height 14
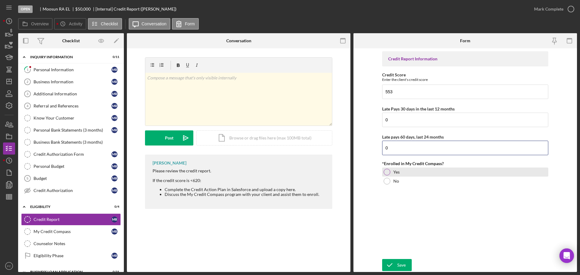
type input "0"
click at [389, 171] on div at bounding box center [386, 172] width 7 height 7
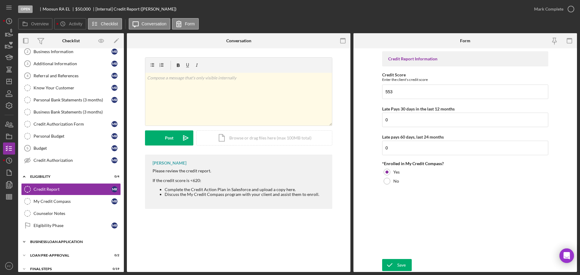
scroll to position [50, 0]
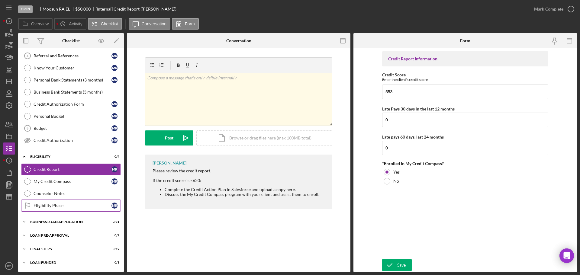
click at [53, 208] on link "Eligibility Phase Eligibility Phase M R" at bounding box center [71, 206] width 100 height 12
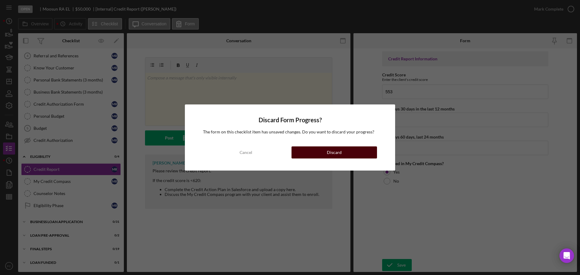
click at [314, 154] on button "Discard" at bounding box center [333, 152] width 85 height 12
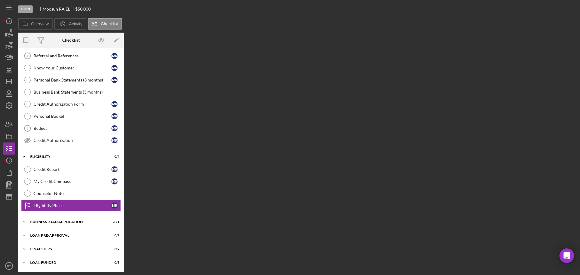
scroll to position [50, 0]
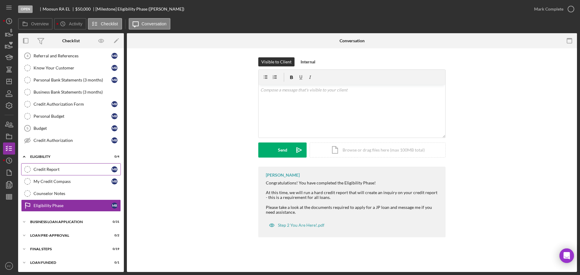
click at [73, 170] on div "Credit Report" at bounding box center [73, 169] width 78 height 5
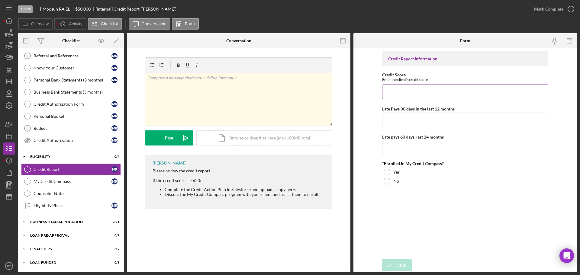
click at [402, 91] on input "Credit Score" at bounding box center [465, 92] width 166 height 14
type input "553"
click at [398, 117] on input "Late Pays 30 days in the last 12 months" at bounding box center [465, 120] width 166 height 14
type input "0"
click at [397, 155] on input "Late pays 60 days, last 24 months" at bounding box center [465, 148] width 166 height 14
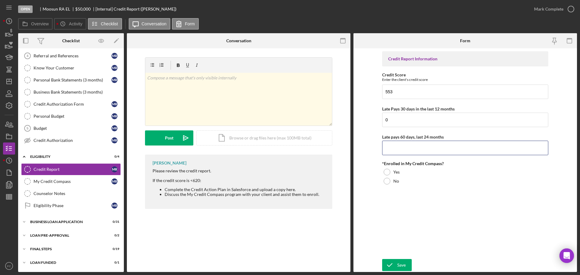
type input "0"
click at [384, 171] on div at bounding box center [386, 172] width 7 height 7
click at [274, 138] on div "Icon/Document Browse or drag files here (max 100MB total) Tap to choose files o…" at bounding box center [264, 137] width 136 height 15
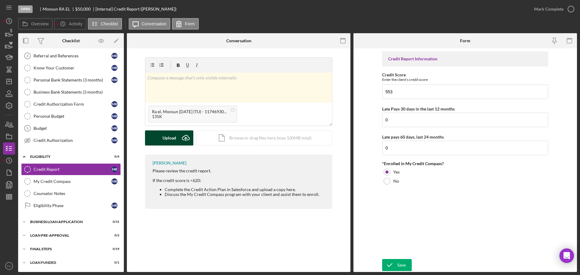
click at [168, 137] on div "Upload" at bounding box center [169, 137] width 14 height 15
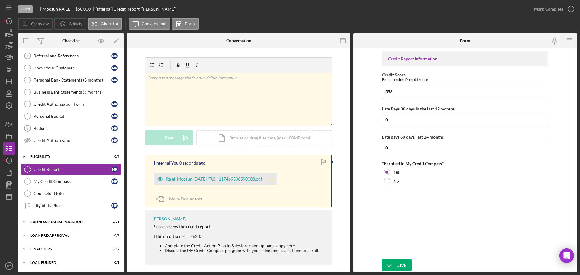
click at [277, 176] on icon "Icon/Star" at bounding box center [271, 179] width 12 height 12
click at [571, 10] on icon "button" at bounding box center [570, 9] width 15 height 15
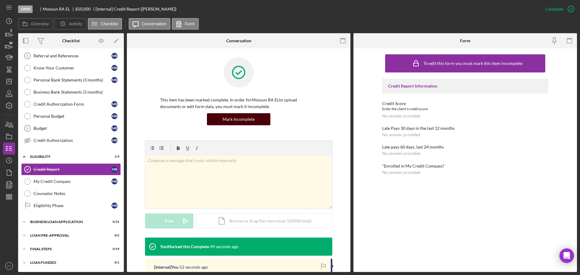
click at [244, 118] on div "Mark Incomplete" at bounding box center [239, 119] width 32 height 12
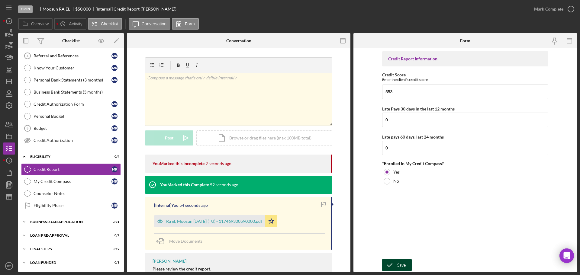
click at [396, 266] on icon "submit" at bounding box center [389, 265] width 15 height 15
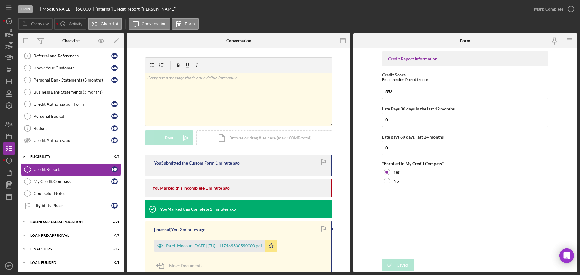
click at [64, 182] on div "My Credit Compass" at bounding box center [73, 181] width 78 height 5
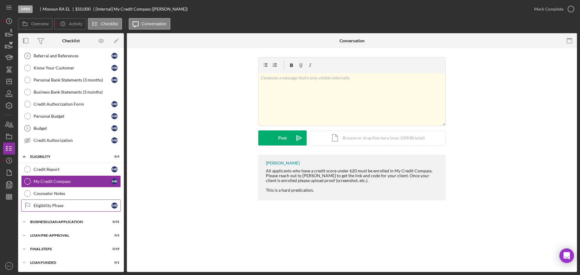
click at [74, 204] on div "Eligibility Phase" at bounding box center [73, 205] width 78 height 5
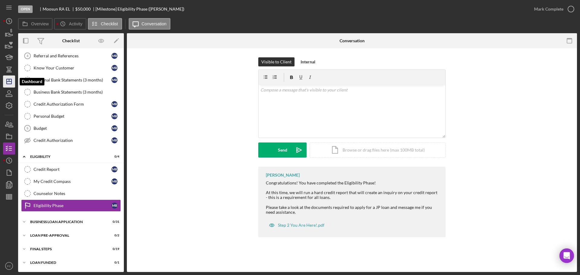
click at [11, 79] on polygon "button" at bounding box center [9, 81] width 5 height 5
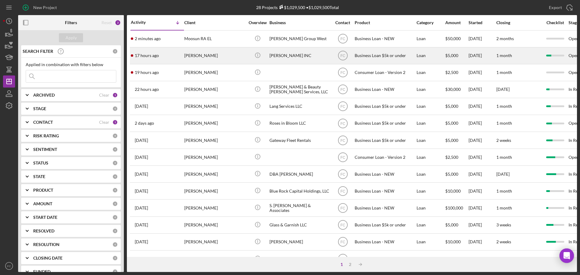
click at [231, 58] on div "Wilma Pennington-Thurman" at bounding box center [214, 56] width 60 height 16
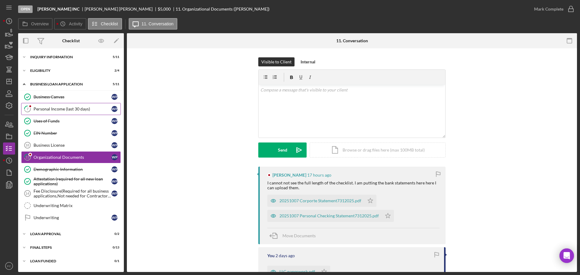
click at [75, 108] on div "Personal Income (last 30 days)" at bounding box center [73, 109] width 78 height 5
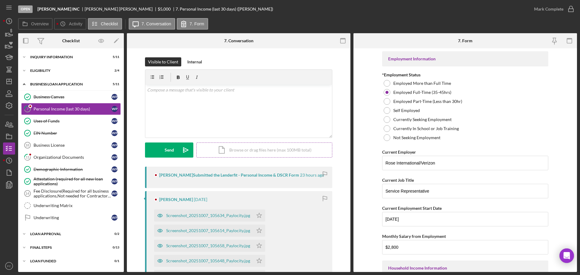
scroll to position [30, 0]
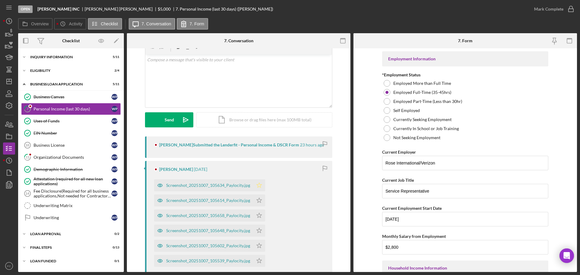
click at [258, 188] on polygon "button" at bounding box center [259, 185] width 5 height 5
click at [257, 202] on icon "Icon/Star" at bounding box center [259, 200] width 12 height 12
click at [260, 221] on icon "Icon/Star" at bounding box center [259, 216] width 12 height 12
click at [262, 236] on icon "Icon/Star" at bounding box center [259, 231] width 12 height 12
click at [261, 250] on icon "Icon/Star" at bounding box center [259, 246] width 12 height 12
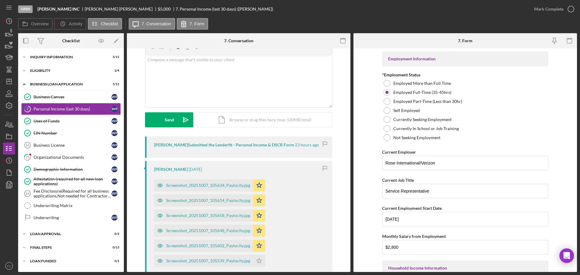
scroll to position [91, 0]
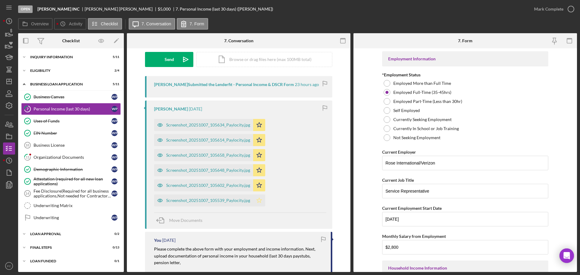
click at [259, 203] on polygon "button" at bounding box center [259, 200] width 5 height 5
click at [571, 9] on icon "button" at bounding box center [570, 9] width 15 height 15
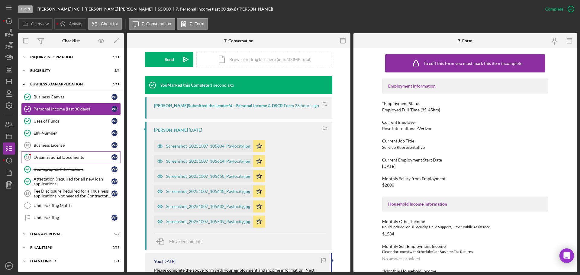
click at [47, 156] on div "Organizational Documents" at bounding box center [73, 157] width 78 height 5
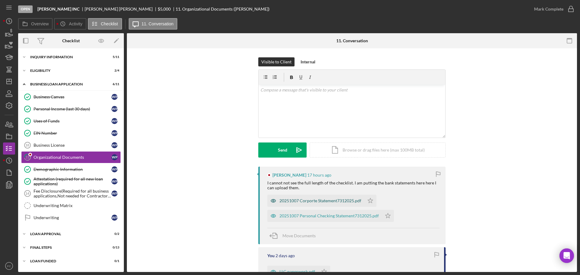
click at [296, 201] on div "20251007 Corporte Statement7312025.pdf" at bounding box center [320, 200] width 82 height 5
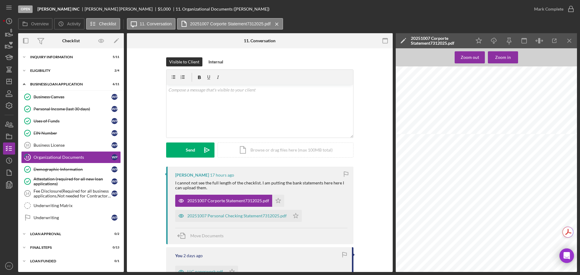
scroll to position [332, 0]
click at [205, 216] on div "20251007 Personal Checking Statement7312025.pdf" at bounding box center [236, 215] width 99 height 5
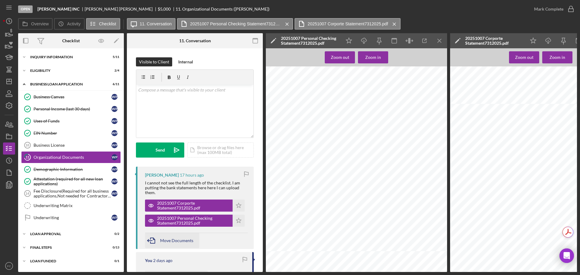
click at [165, 240] on span "Move Documents" at bounding box center [176, 240] width 33 height 5
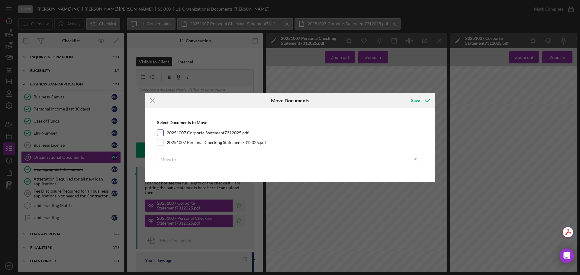
click at [160, 133] on input "20251007 Corporte Statement7312025.pdf" at bounding box center [160, 133] width 6 height 6
checkbox input "true"
click at [160, 144] on input "20251007 Personal Checking Statement7312025.pdf" at bounding box center [160, 142] width 6 height 6
checkbox input "true"
click at [170, 159] on div "Move to" at bounding box center [167, 159] width 15 height 5
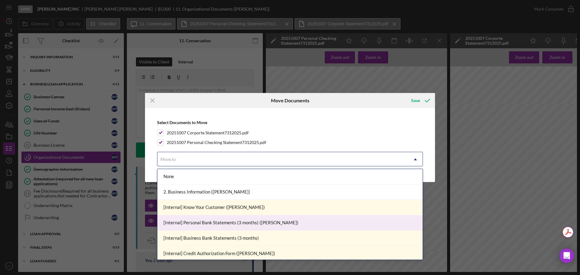
click at [212, 226] on div "[Internal] Personal Bank Statements (3 months) (Wilma P.)" at bounding box center [289, 222] width 265 height 15
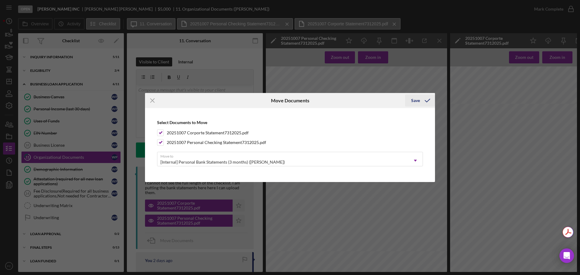
click at [416, 100] on div "Save" at bounding box center [415, 101] width 9 height 12
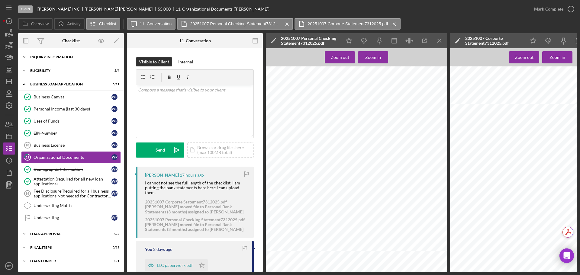
click at [46, 60] on div "Icon/Expander INQUIRY INFORMATION 5 / 11" at bounding box center [71, 57] width 106 height 12
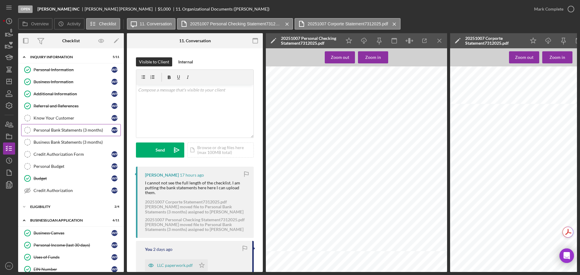
click at [48, 127] on link "Personal Bank Statements (3 months) Personal Bank Statements (3 months) W P" at bounding box center [71, 130] width 100 height 12
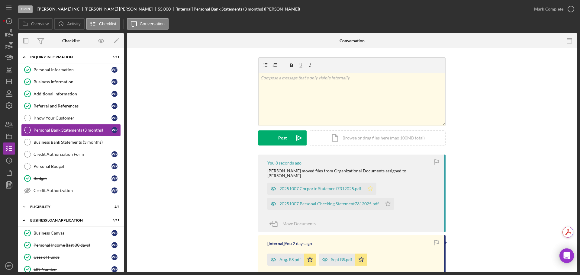
click at [370, 185] on icon "Icon/Star" at bounding box center [370, 189] width 12 height 12
click at [384, 199] on icon "Icon/Star" at bounding box center [388, 204] width 12 height 12
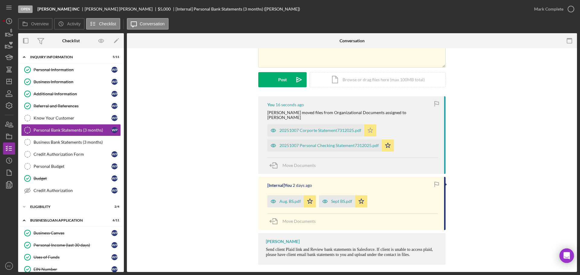
click at [370, 124] on icon "Icon/Star" at bounding box center [370, 130] width 12 height 12
click at [571, 8] on icon "button" at bounding box center [570, 9] width 15 height 15
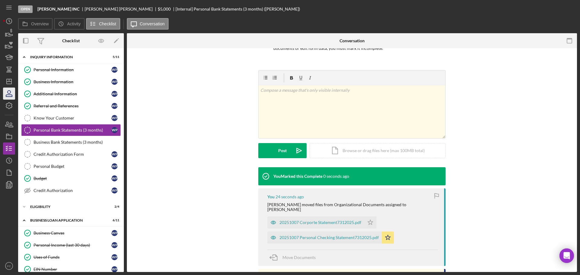
scroll to position [141, 0]
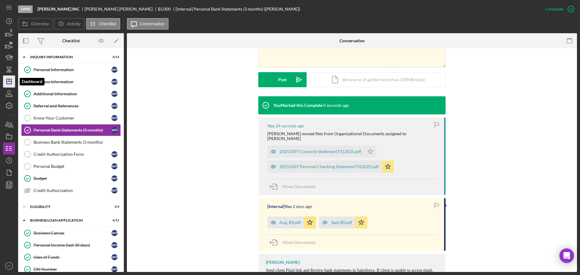
click at [11, 80] on icon "Icon/Dashboard" at bounding box center [9, 81] width 15 height 15
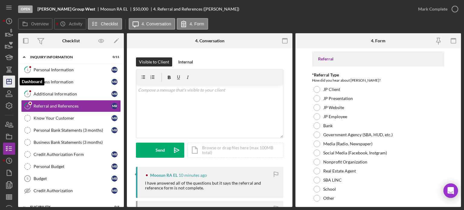
click at [7, 81] on icon "Icon/Dashboard" at bounding box center [9, 81] width 15 height 15
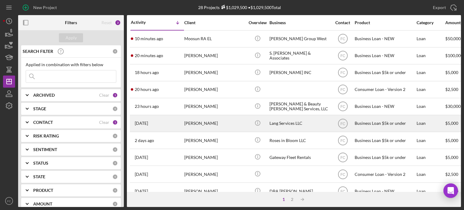
click at [171, 121] on div "[DATE] [PERSON_NAME]" at bounding box center [157, 123] width 53 height 16
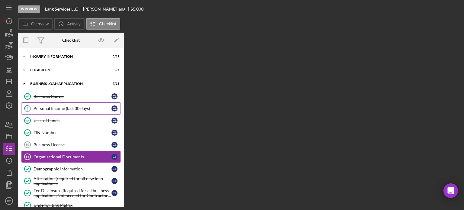
scroll to position [29, 0]
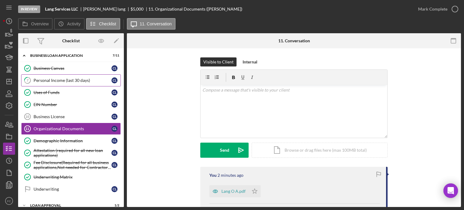
drag, startPoint x: 62, startPoint y: 68, endPoint x: 50, endPoint y: 81, distance: 17.7
click at [50, 81] on div "Personal Income (last 30 days)" at bounding box center [73, 80] width 78 height 5
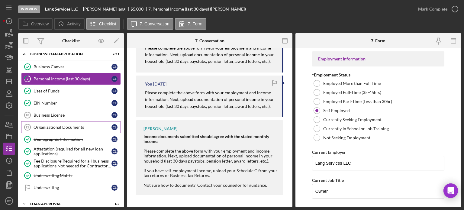
scroll to position [62, 0]
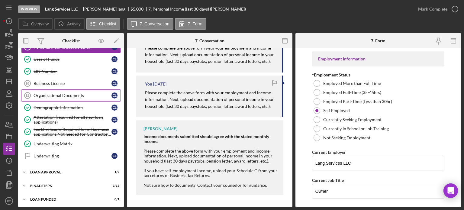
click at [70, 92] on link "Organizational Documents 11 Organizational Documents c l" at bounding box center [71, 95] width 100 height 12
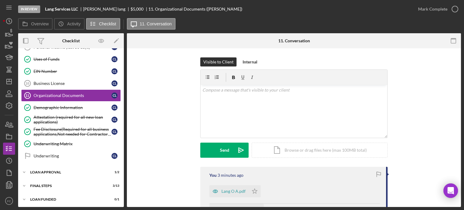
scroll to position [91, 0]
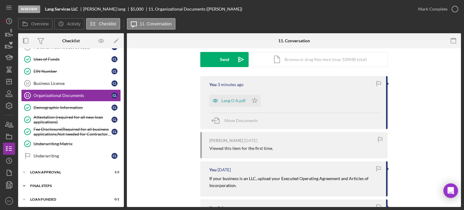
click at [47, 181] on div "Icon/Expander Final Steps 3 / 13" at bounding box center [71, 186] width 106 height 12
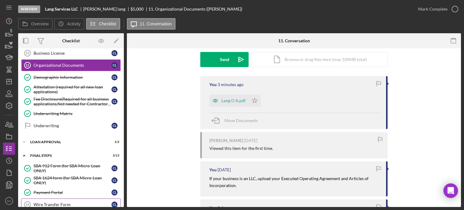
scroll to position [62, 0]
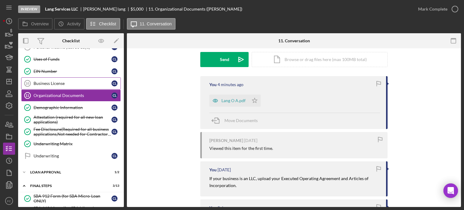
drag, startPoint x: 47, startPoint y: 174, endPoint x: 36, endPoint y: 85, distance: 88.9
click at [36, 85] on link "Business License 10 Business License c l" at bounding box center [71, 83] width 100 height 12
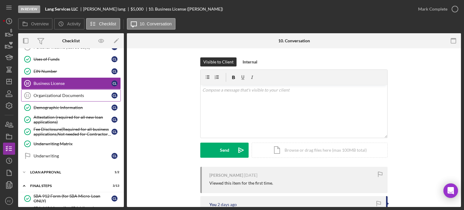
click at [40, 95] on div "Organizational Documents" at bounding box center [73, 95] width 78 height 5
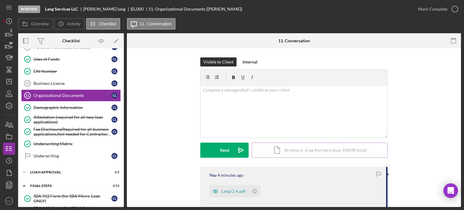
click at [268, 148] on div "Icon/Document Browse or drag files here (max 100MB total) Tap to choose files o…" at bounding box center [320, 150] width 136 height 15
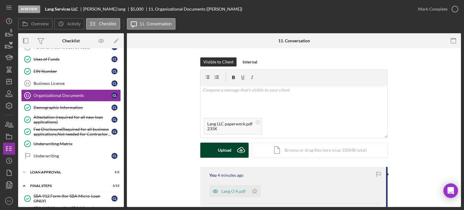
scroll to position [30, 0]
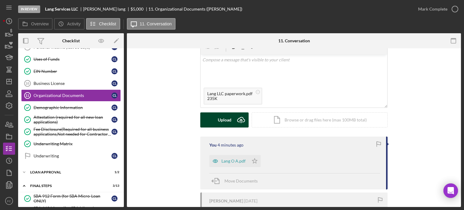
click at [216, 123] on button "Upload Icon/Upload" at bounding box center [224, 119] width 48 height 15
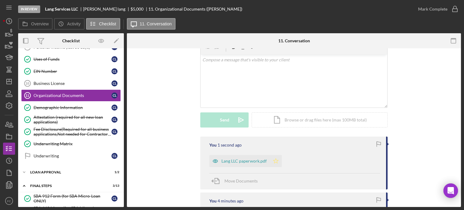
click at [276, 159] on icon "Icon/Star" at bounding box center [276, 161] width 12 height 12
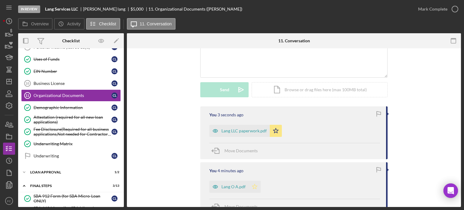
click at [255, 186] on polygon "button" at bounding box center [254, 186] width 5 height 5
click at [453, 8] on icon "button" at bounding box center [454, 9] width 15 height 15
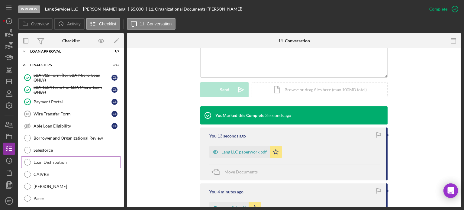
scroll to position [213, 0]
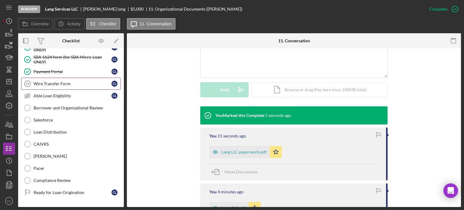
click at [51, 82] on div "Wire Transfer Form" at bounding box center [73, 83] width 78 height 5
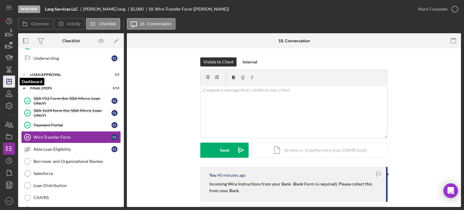
click at [7, 83] on icon "Icon/Dashboard" at bounding box center [9, 81] width 15 height 15
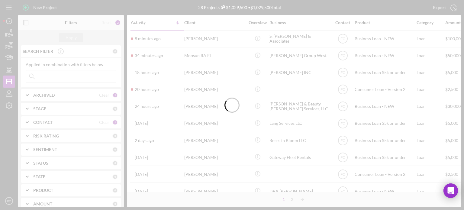
click at [9, 106] on div at bounding box center [232, 105] width 464 height 210
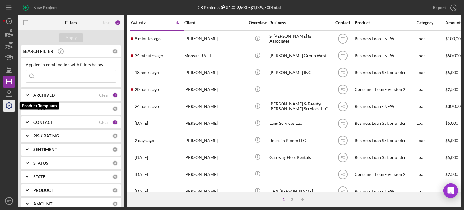
click at [10, 103] on icon "button" at bounding box center [9, 106] width 6 height 6
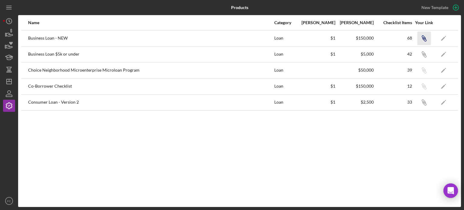
click at [422, 36] on icon "Icon/Link" at bounding box center [424, 38] width 14 height 14
click at [425, 37] on icon "button" at bounding box center [424, 38] width 4 height 4
